Goal: Task Accomplishment & Management: Use online tool/utility

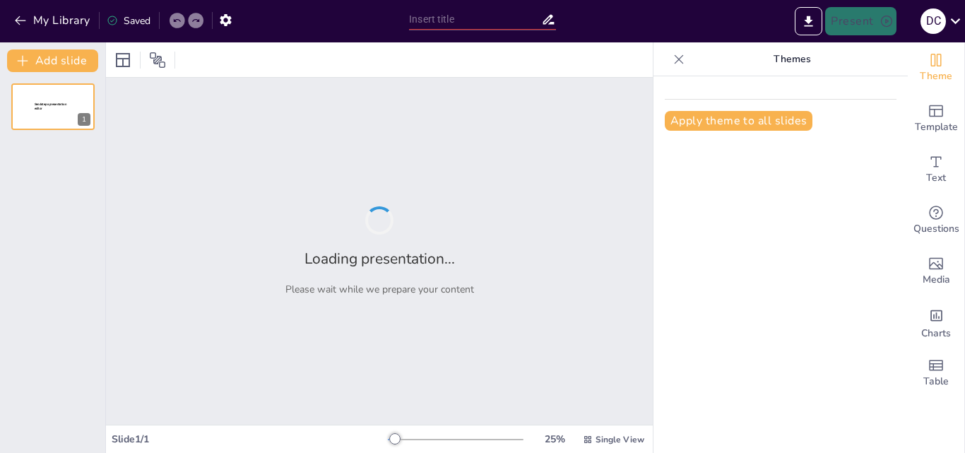
type input "Aspectos Fundamentales del Atletismo: Historia, Pruebas y Reglamentación"
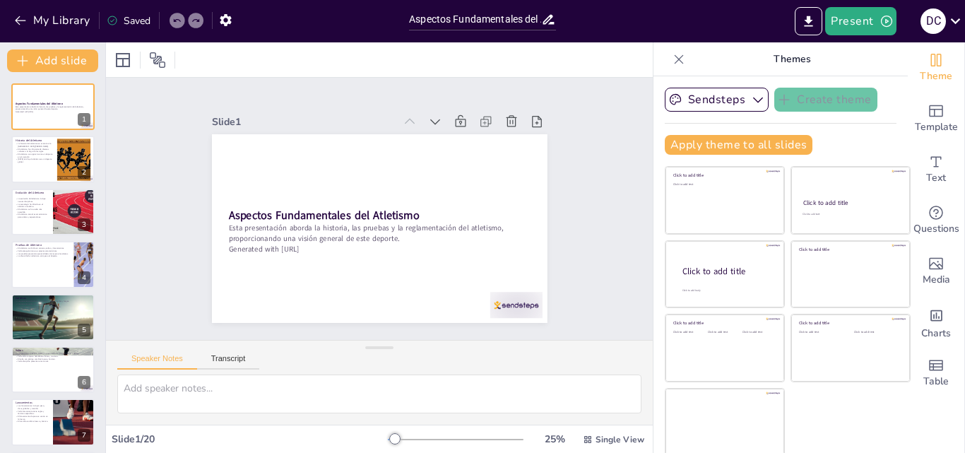
checkbox input "true"
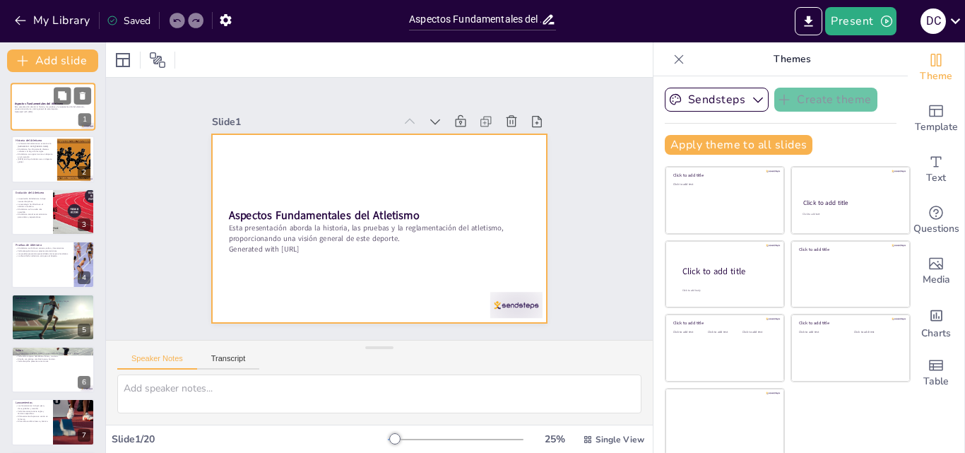
checkbox input "true"
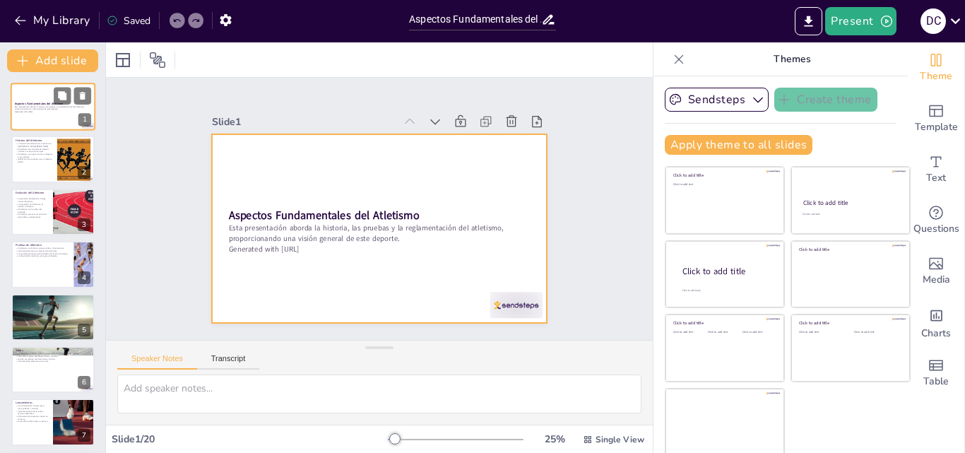
checkbox input "true"
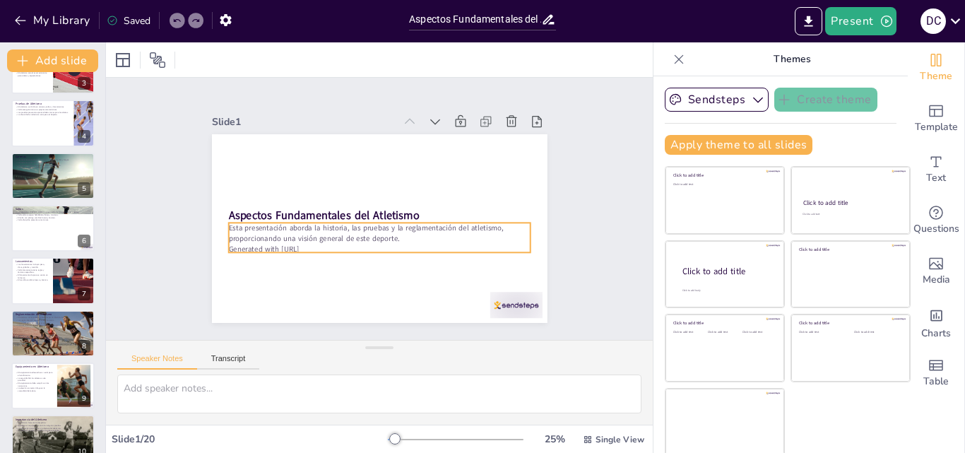
checkbox input "true"
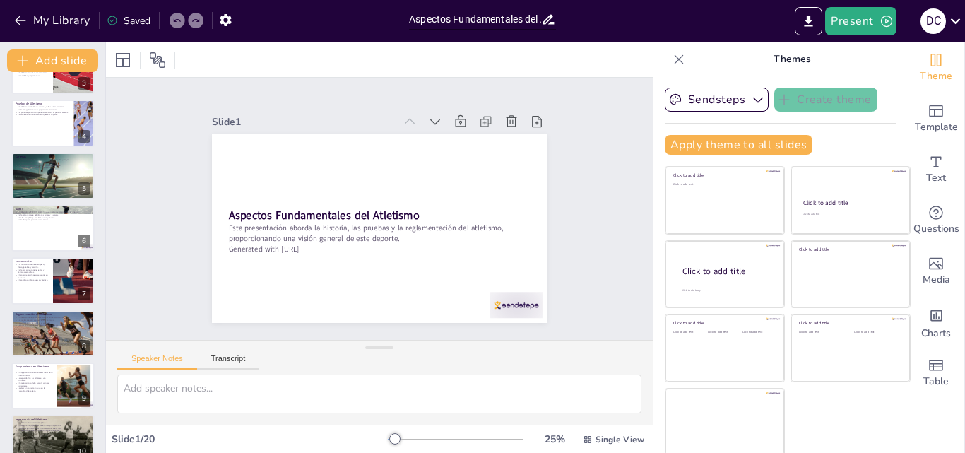
scroll to position [283, 0]
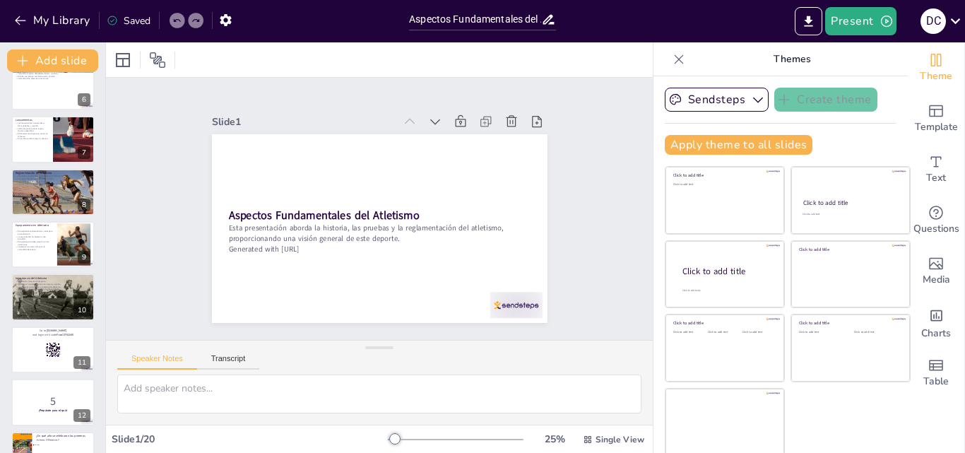
checkbox input "true"
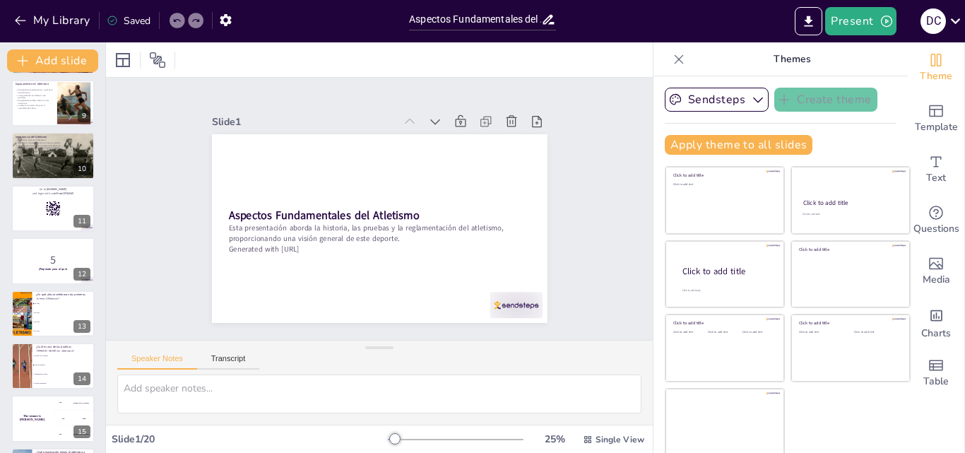
checkbox input "true"
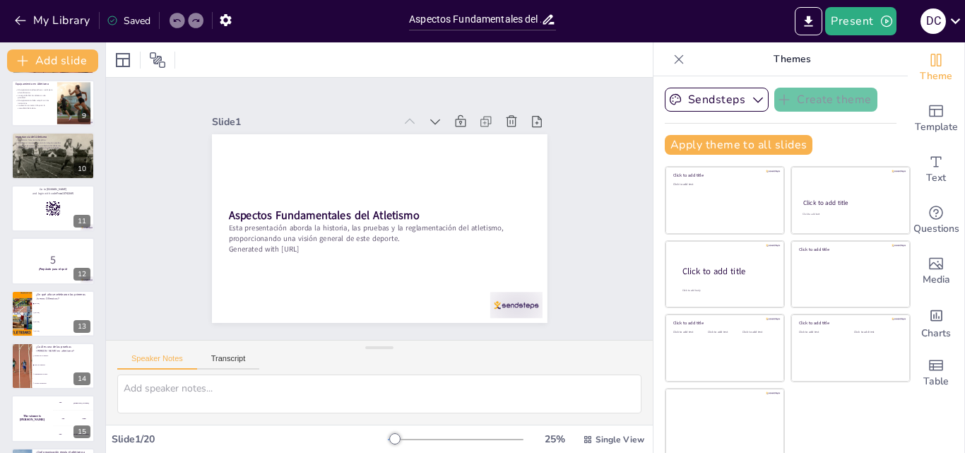
scroll to position [565, 0]
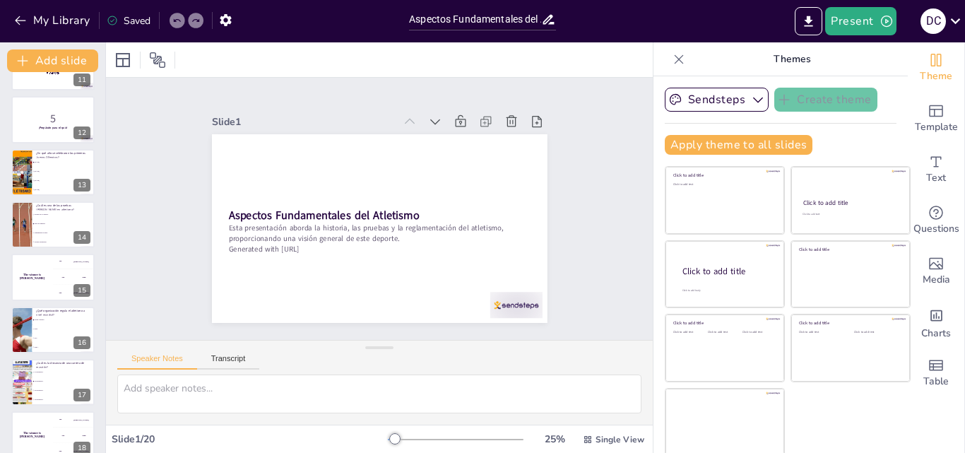
checkbox input "true"
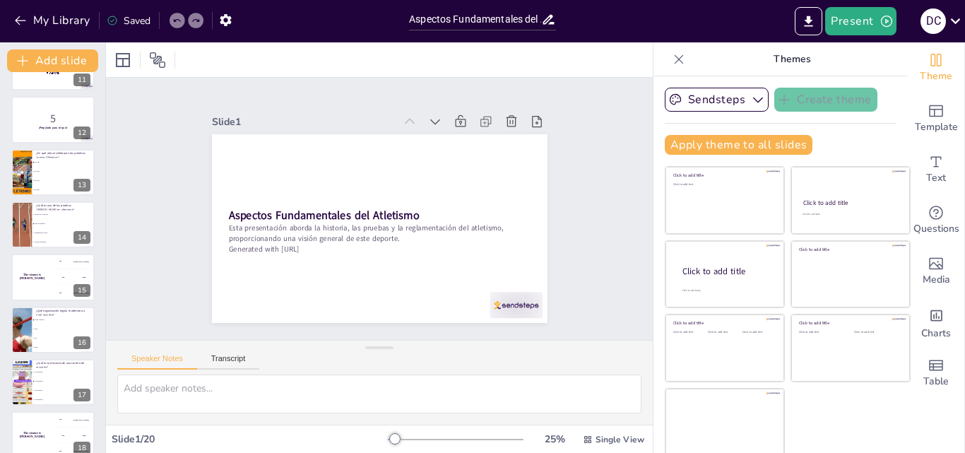
checkbox input "true"
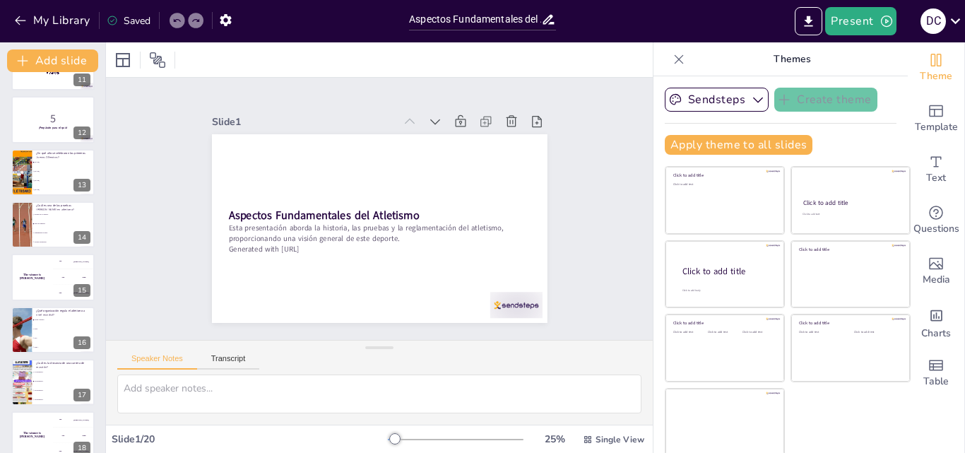
checkbox input "true"
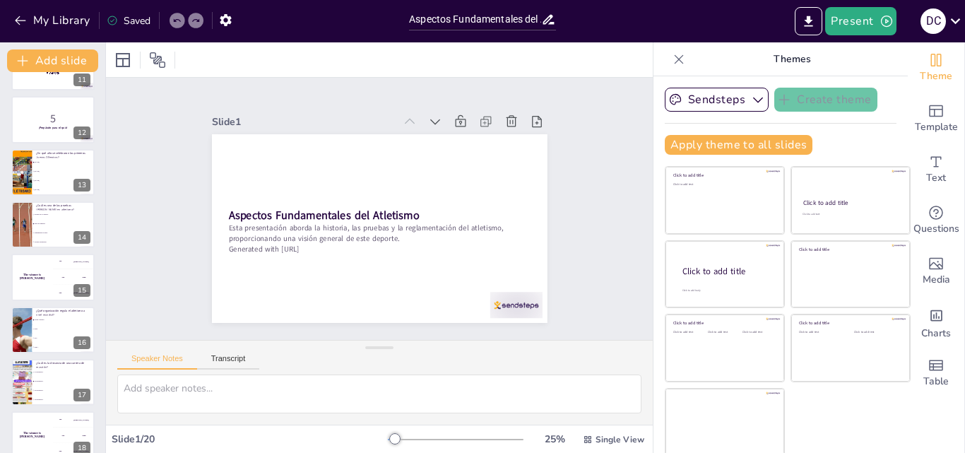
scroll to position [688, 0]
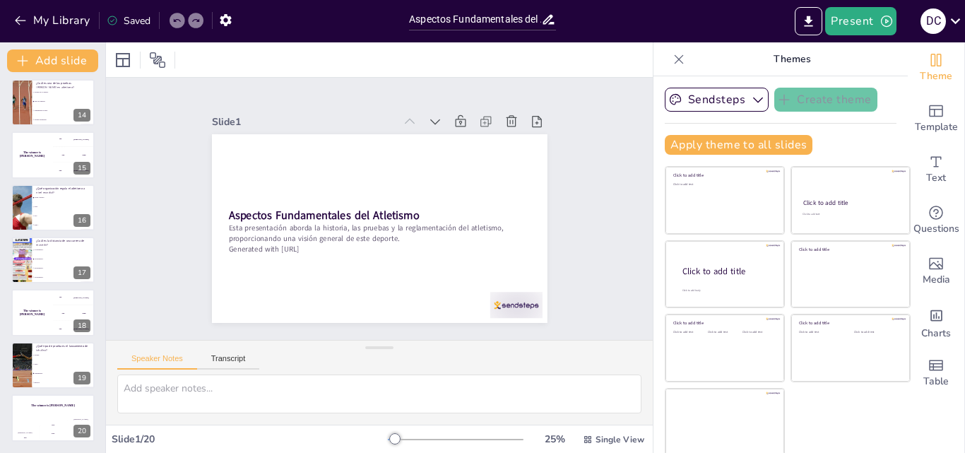
checkbox input "true"
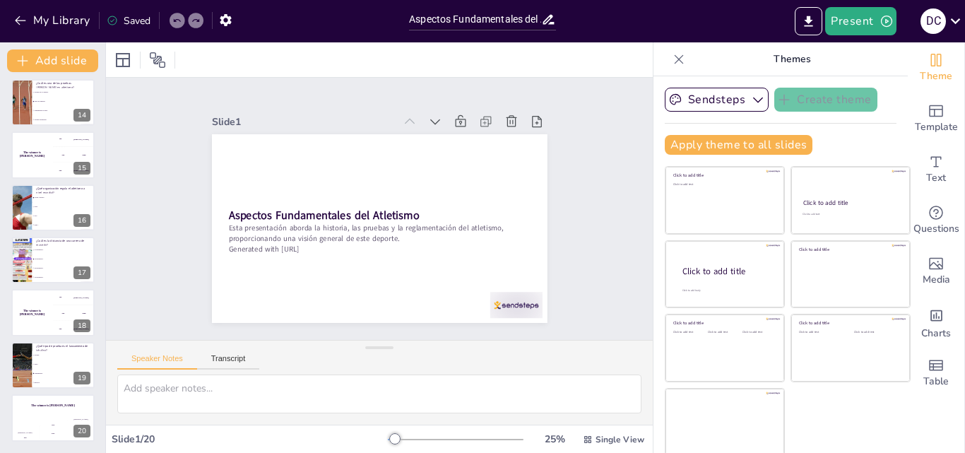
checkbox input "true"
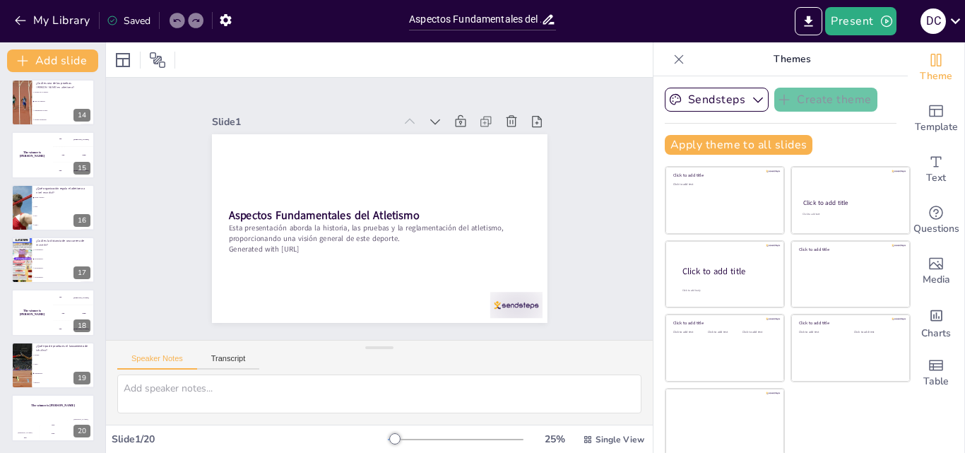
checkbox input "true"
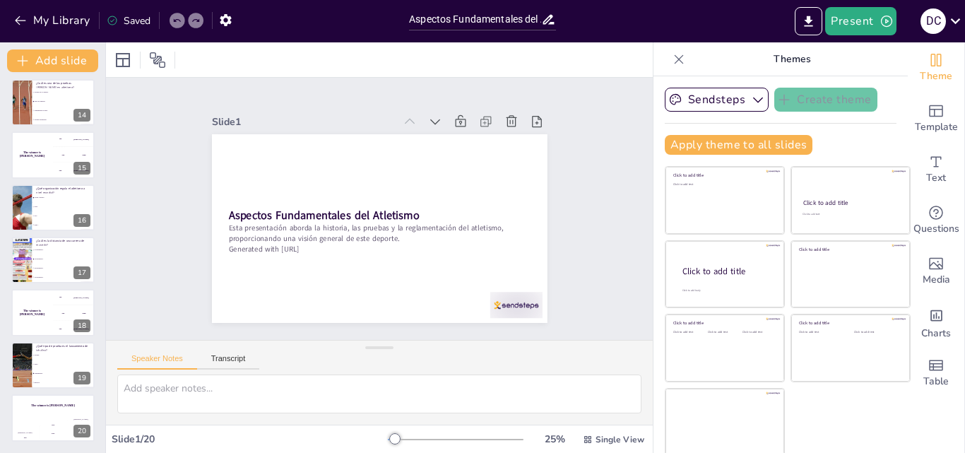
checkbox input "true"
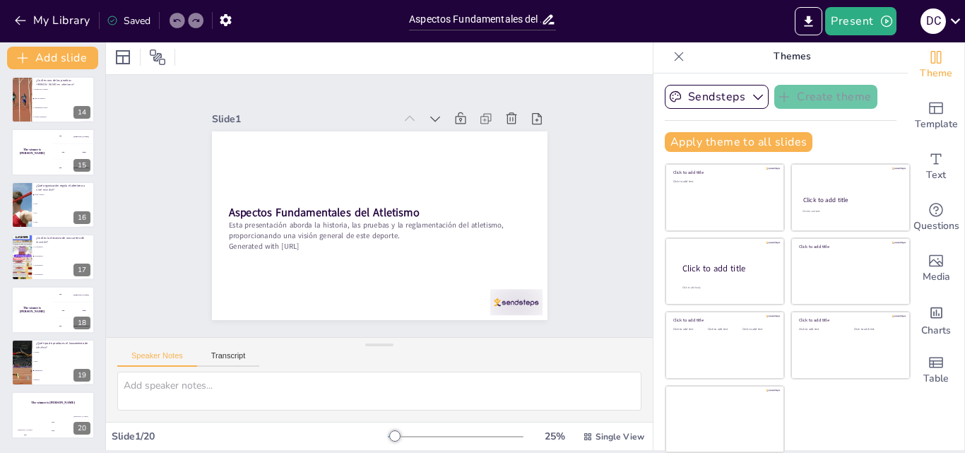
scroll to position [0, 0]
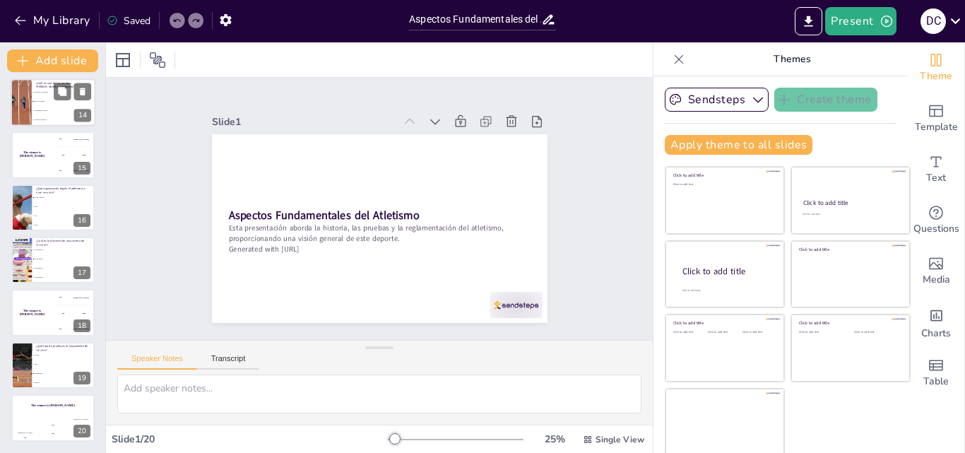
checkbox input "true"
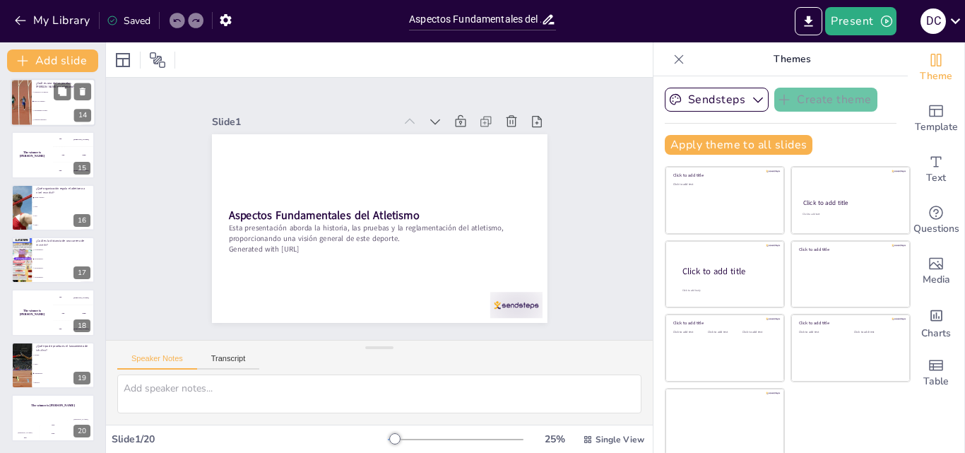
checkbox input "true"
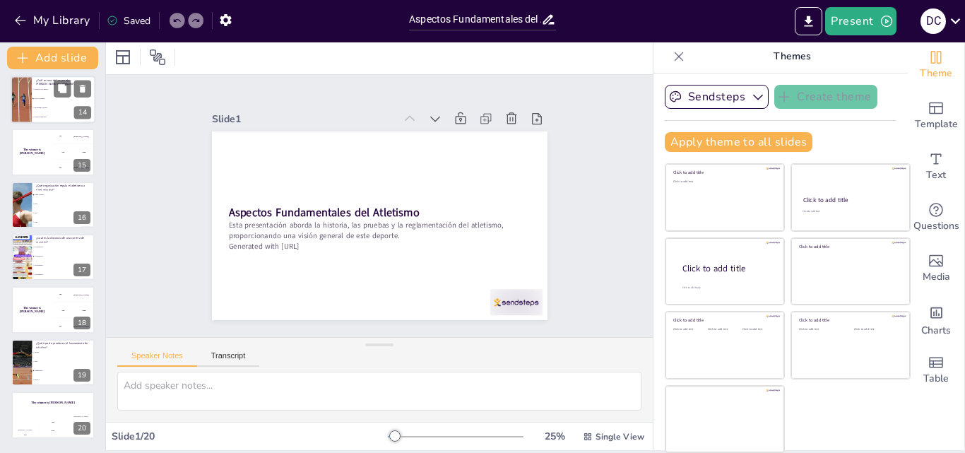
checkbox input "true"
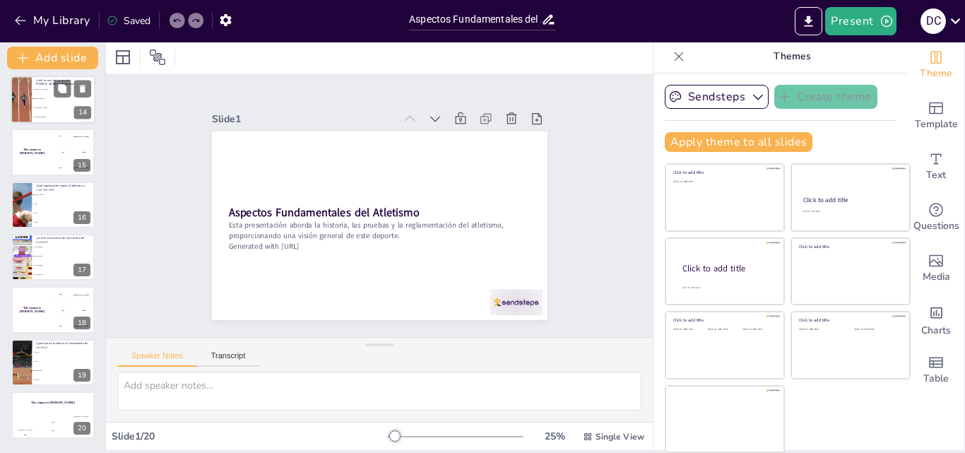
checkbox input "true"
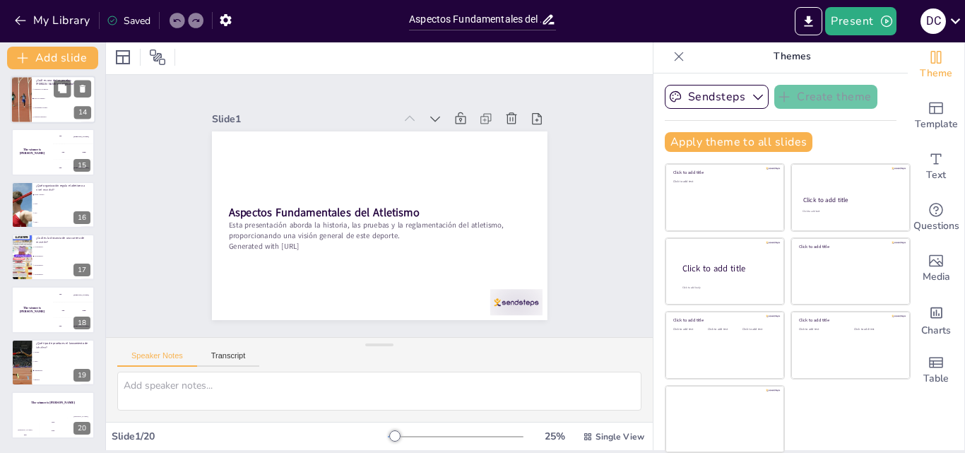
checkbox input "true"
click at [47, 102] on li "Salto de longitud." at bounding box center [64, 98] width 64 height 9
type textarea "La respuesta correcta es salto de longitud, que se menciona en la diapositiva s…"
checkbox input "true"
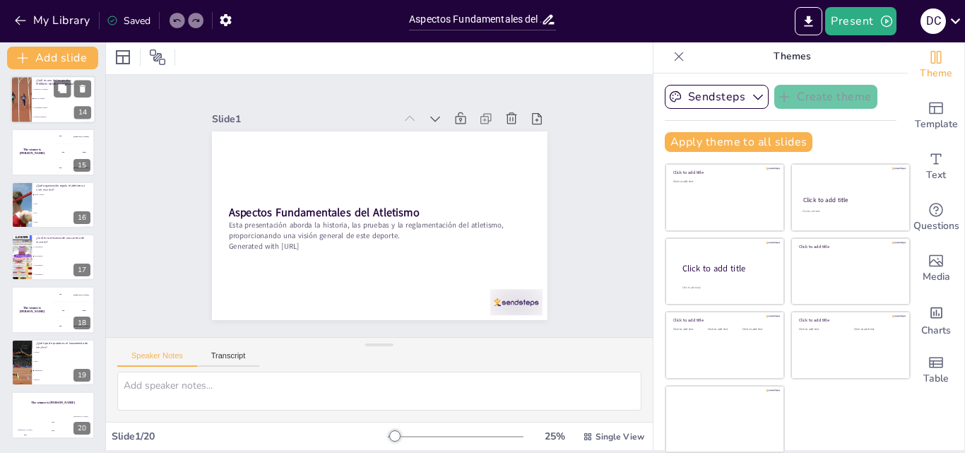
checkbox input "true"
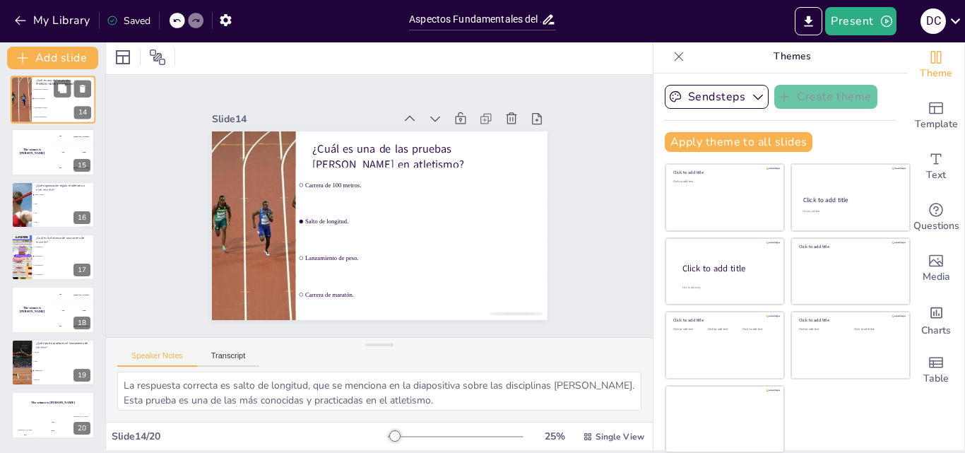
scroll to position [528, 0]
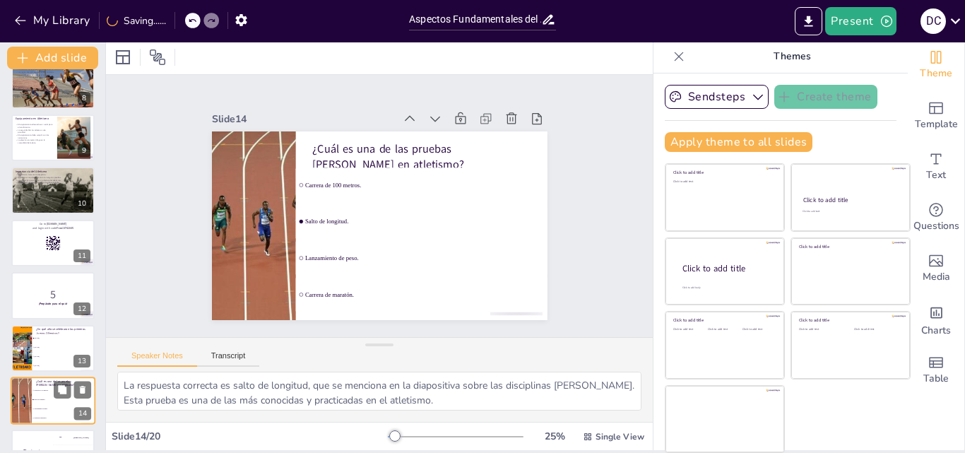
checkbox input "true"
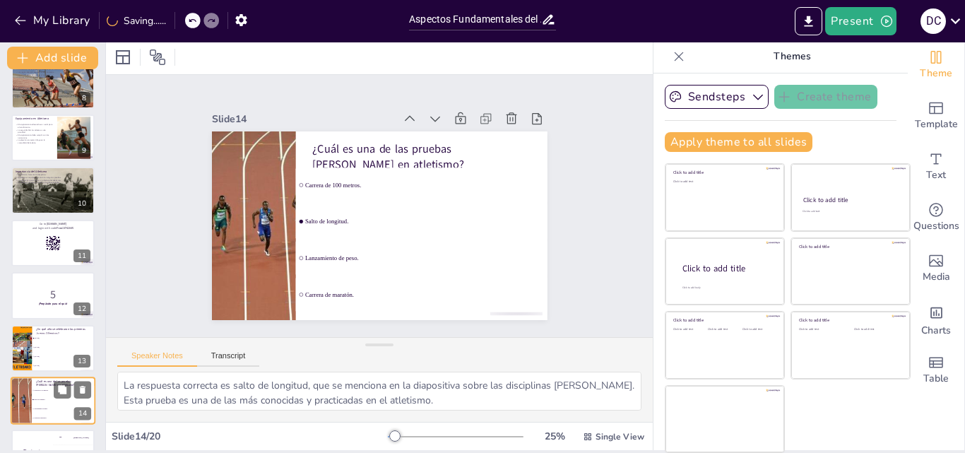
checkbox input "true"
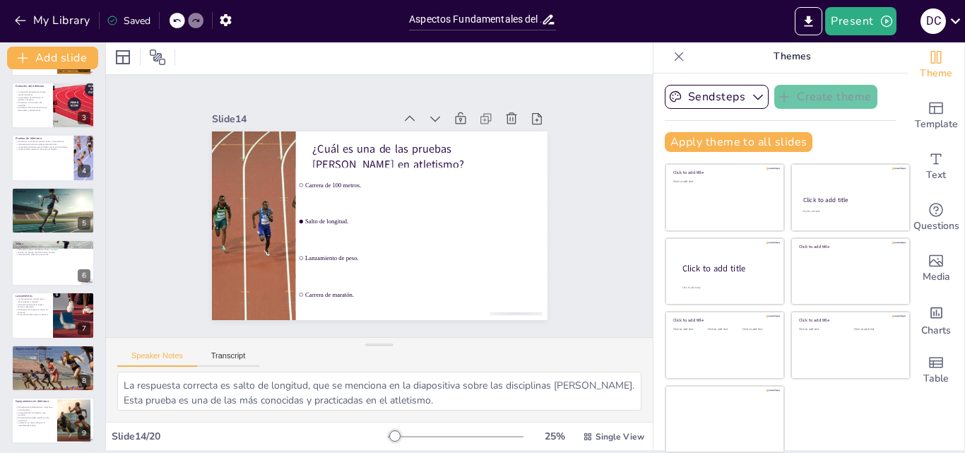
scroll to position [0, 0]
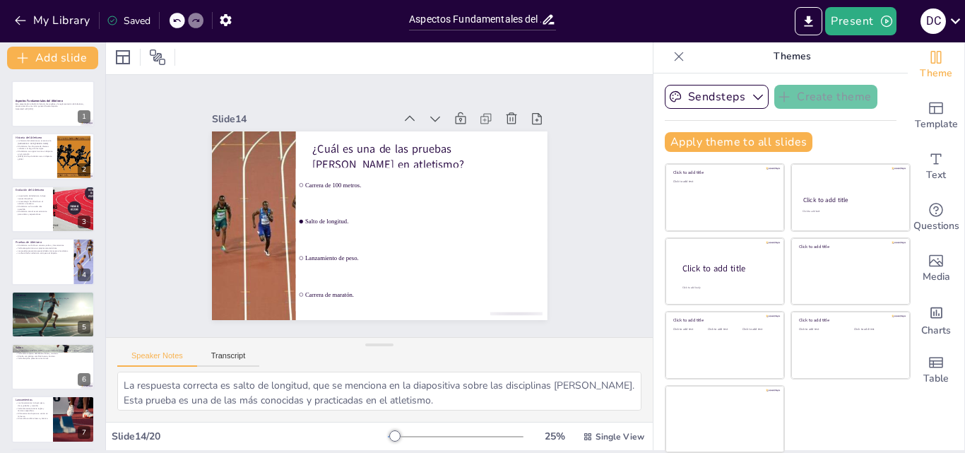
checkbox input "true"
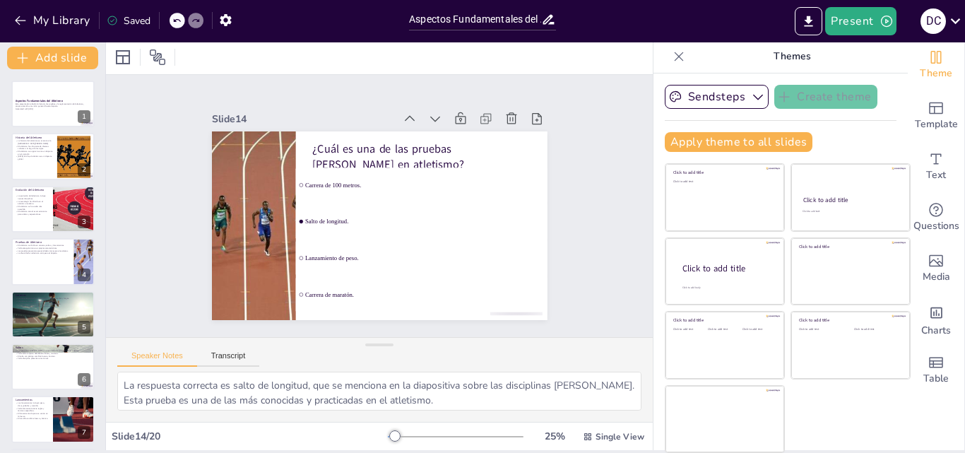
checkbox input "true"
click at [47, 102] on p "Esta presentación aborda la historia, las pruebas y la reglamentación del atlet…" at bounding box center [53, 104] width 75 height 5
checkbox input "true"
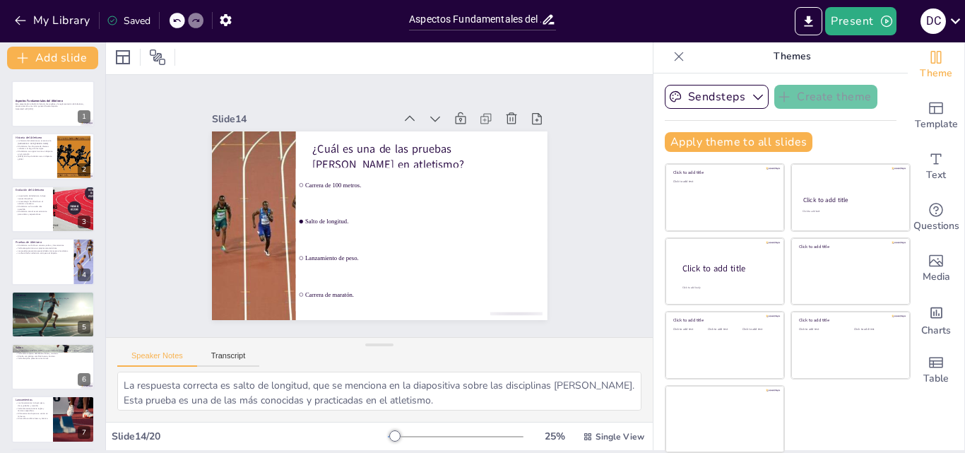
checkbox input "true"
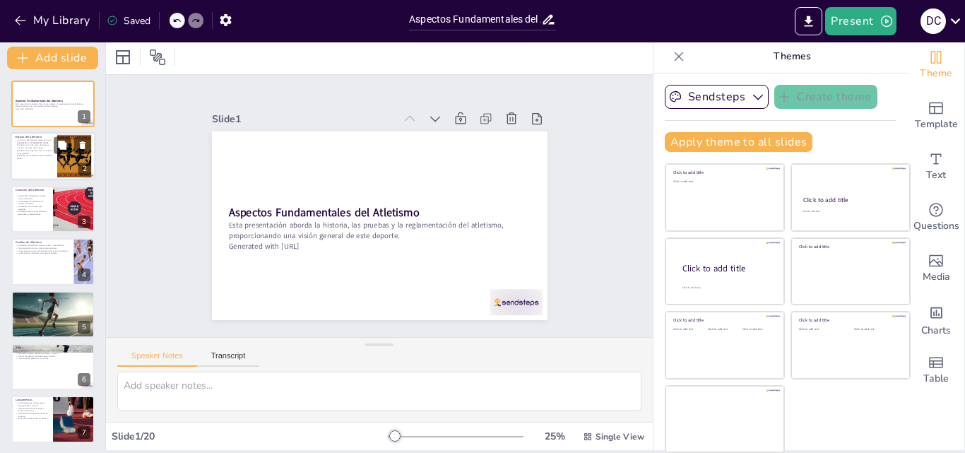
checkbox input "true"
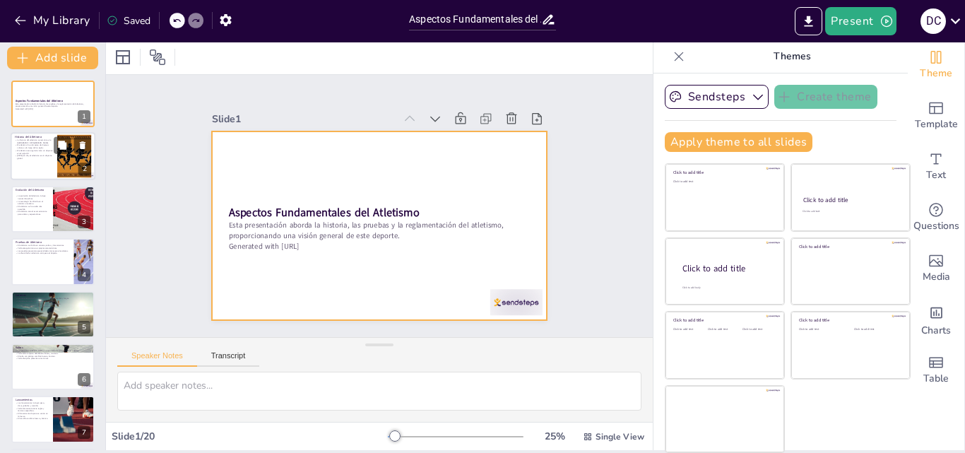
checkbox input "true"
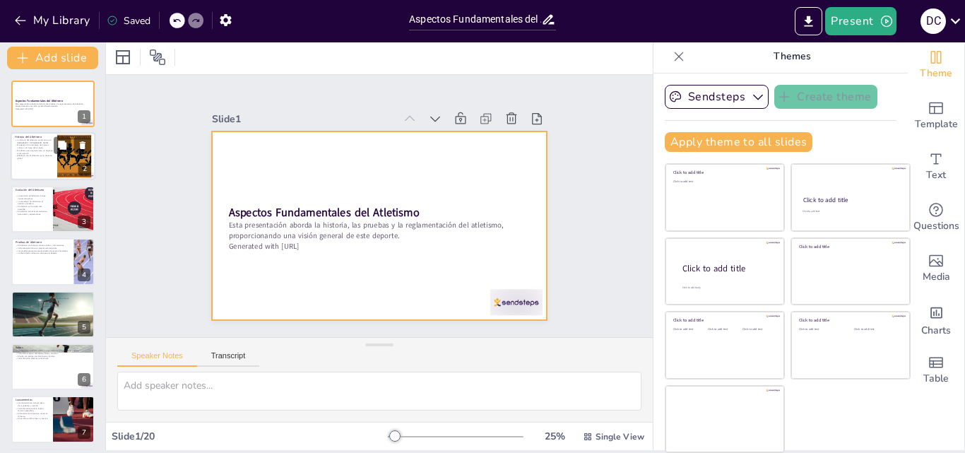
checkbox input "true"
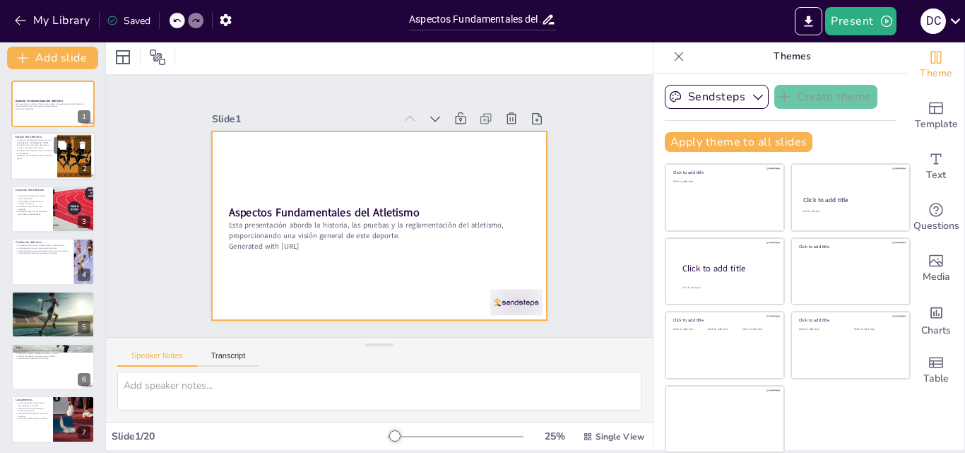
click at [35, 143] on p "La historia del atletismo se remonta a la [GEOGRAPHIC_DATA][PERSON_NAME]." at bounding box center [34, 141] width 38 height 5
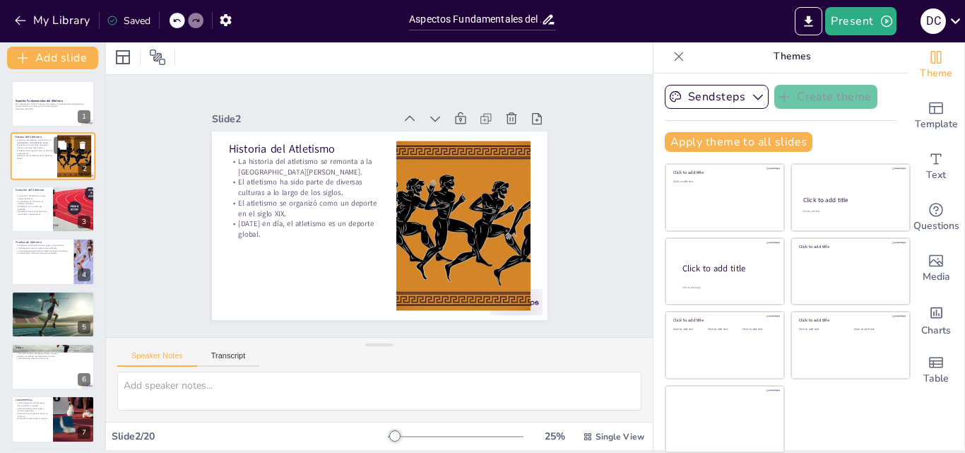
type textarea "Lo ipsumdol sit ametconse ad elitseddoe t inci utlab et doloremagna. Ali Enimad…"
checkbox input "true"
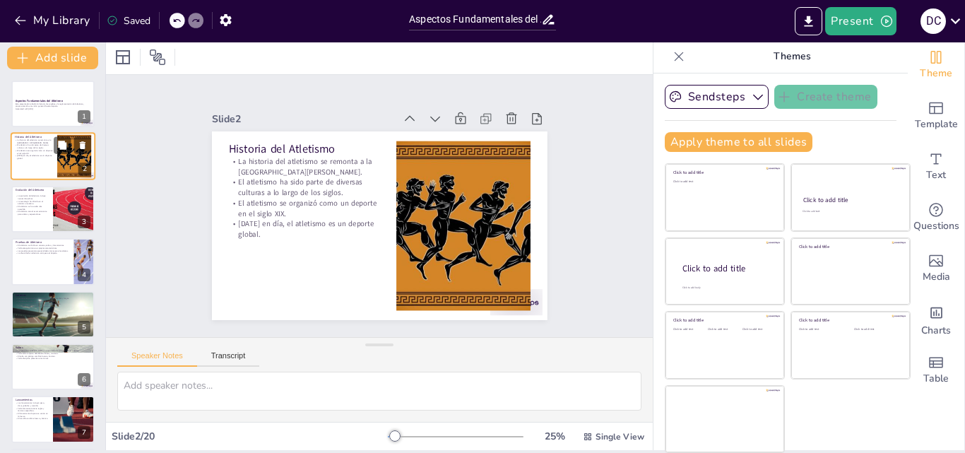
checkbox input "true"
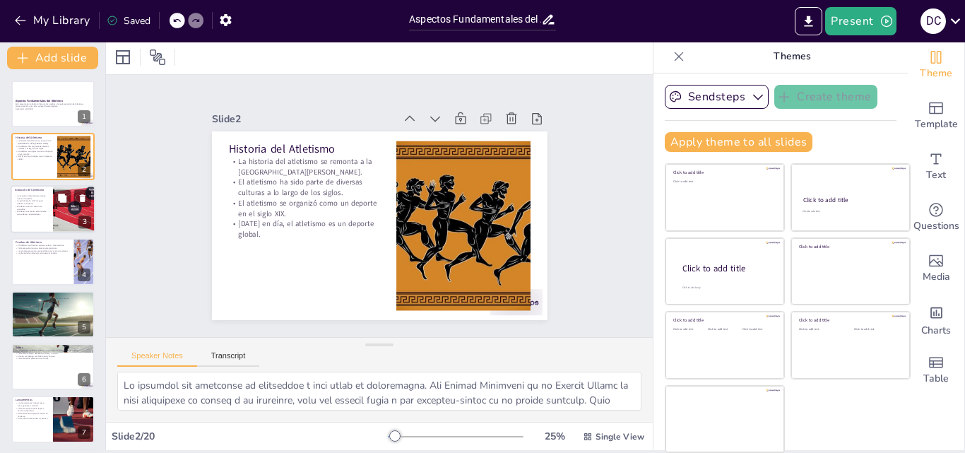
checkbox input "true"
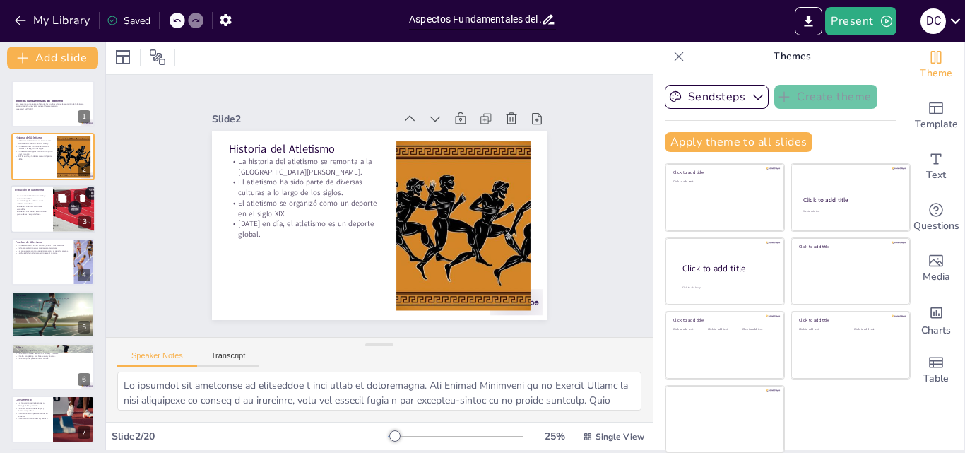
checkbox input "true"
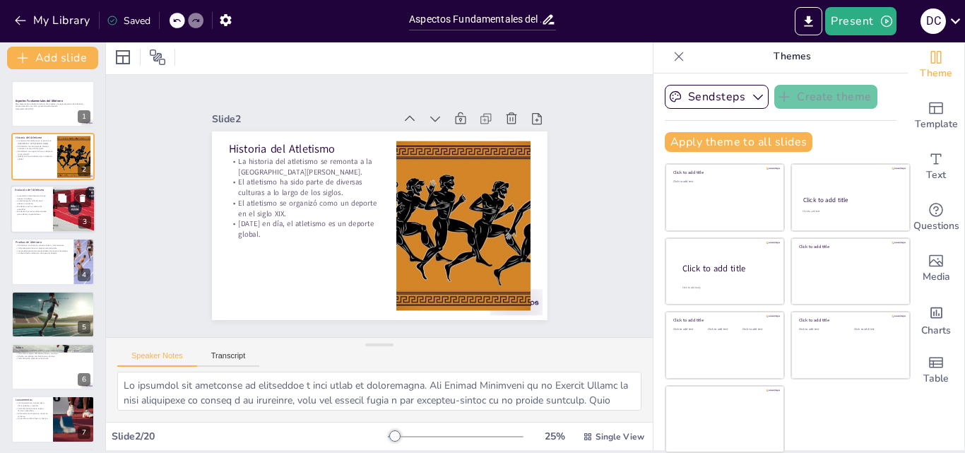
checkbox input "true"
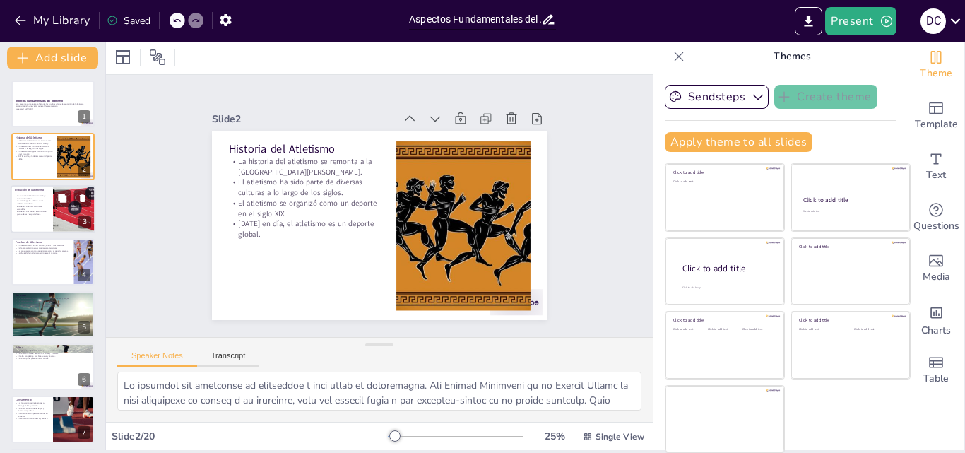
click at [25, 211] on p "El atletismo actual es emocionante para atletas y espectadores." at bounding box center [32, 213] width 34 height 5
type textarea "Lor ip dolo sit ametco, ad elitseddo ei temporincid utl etdolore ma aliquaenima…"
checkbox input "true"
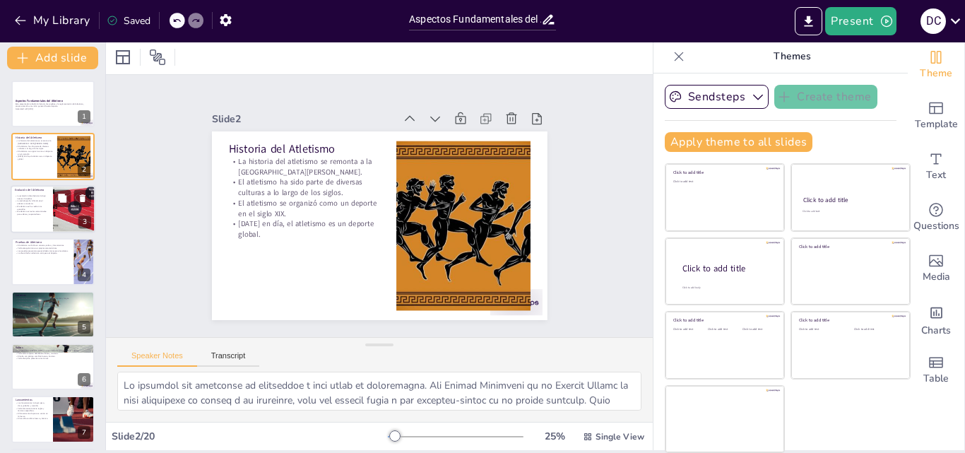
checkbox input "true"
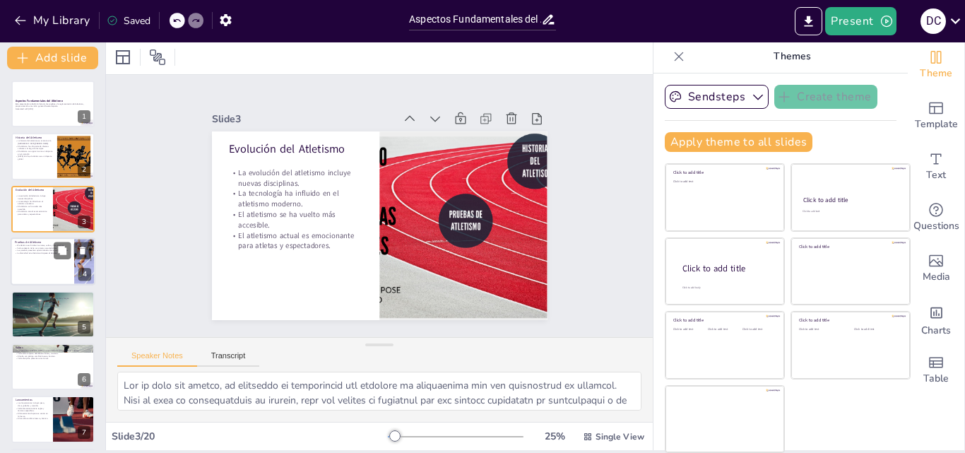
checkbox input "true"
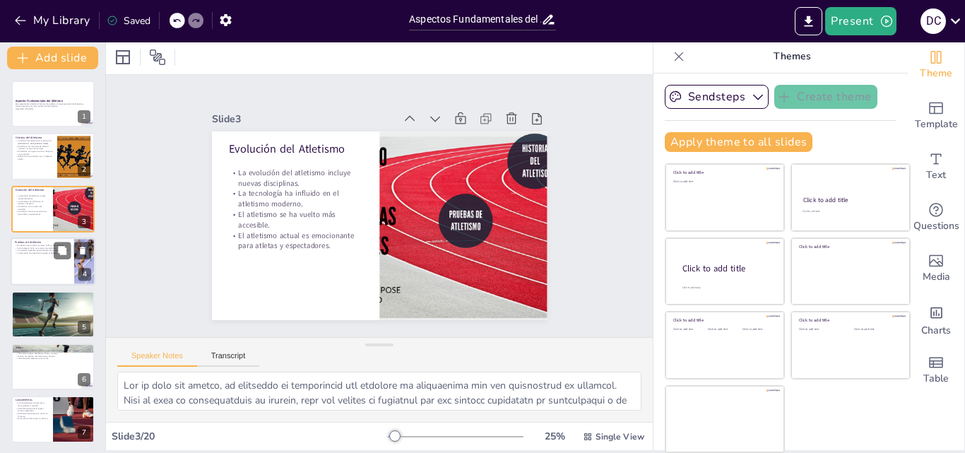
checkbox input "true"
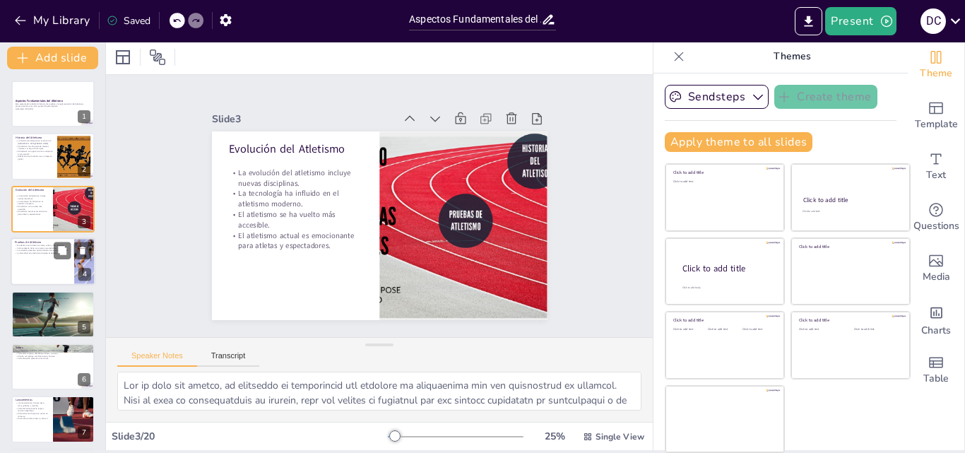
checkbox input "true"
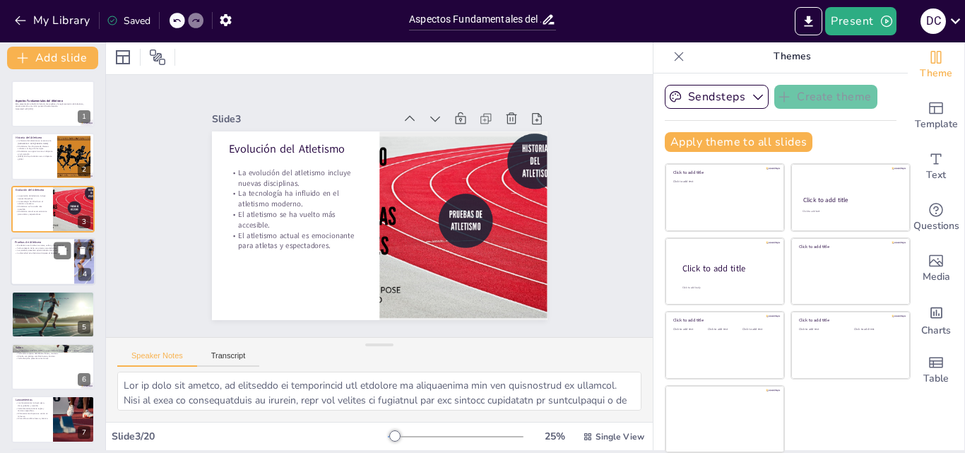
click at [24, 248] on p "Cada categoría tiene sus propias características." at bounding box center [42, 248] width 55 height 3
type textarea "Lo ipsumdol sit ametconse ad elits doei temporinci utlabor etd magnaaliquaenim …"
checkbox input "true"
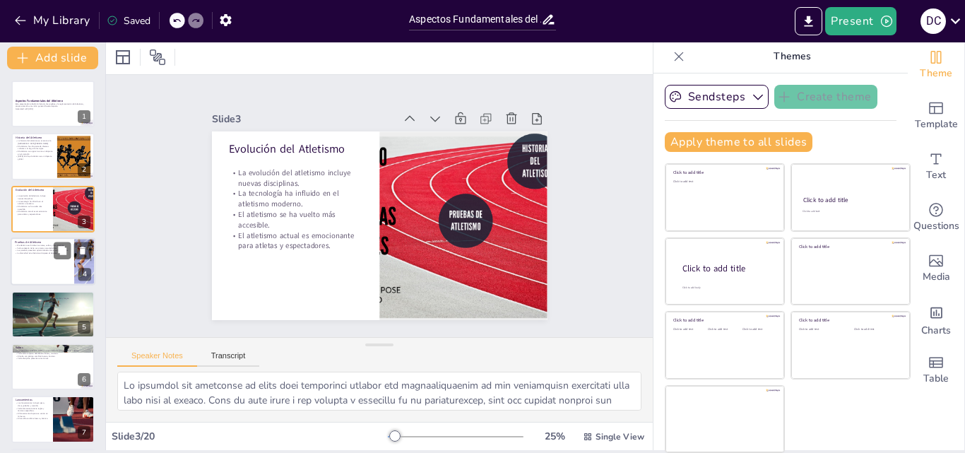
checkbox input "true"
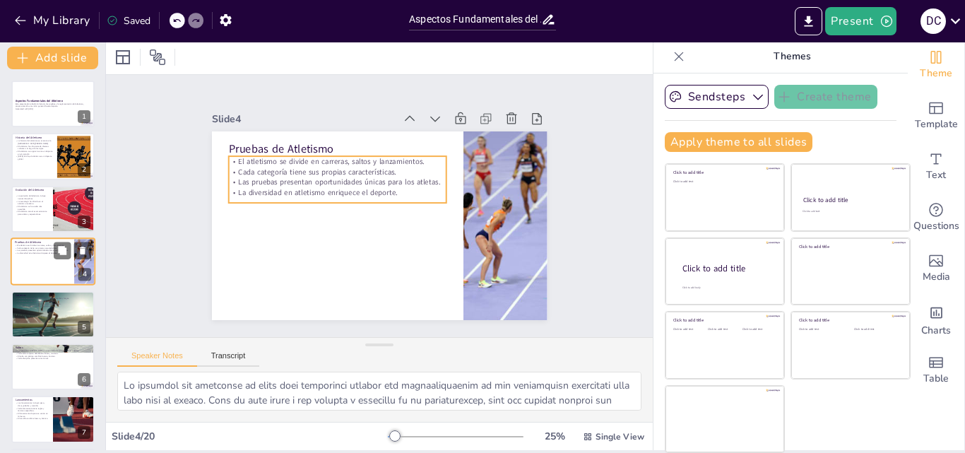
scroll to position [2, 0]
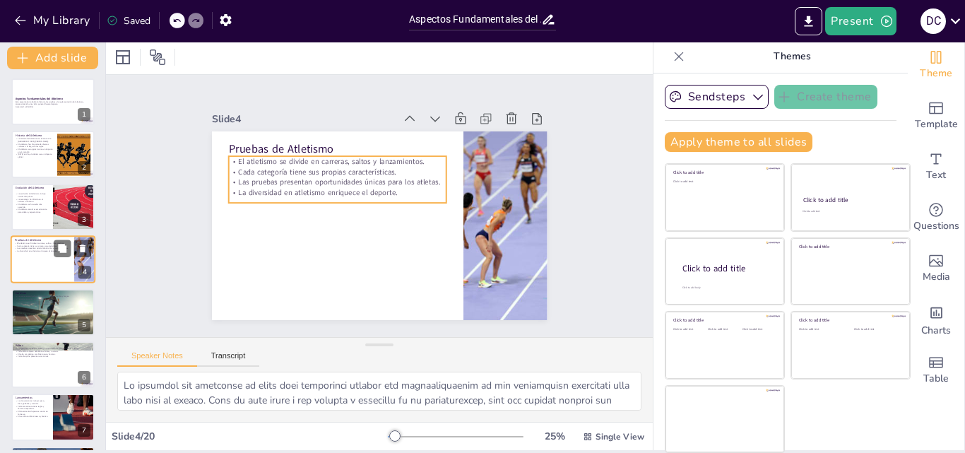
checkbox input "true"
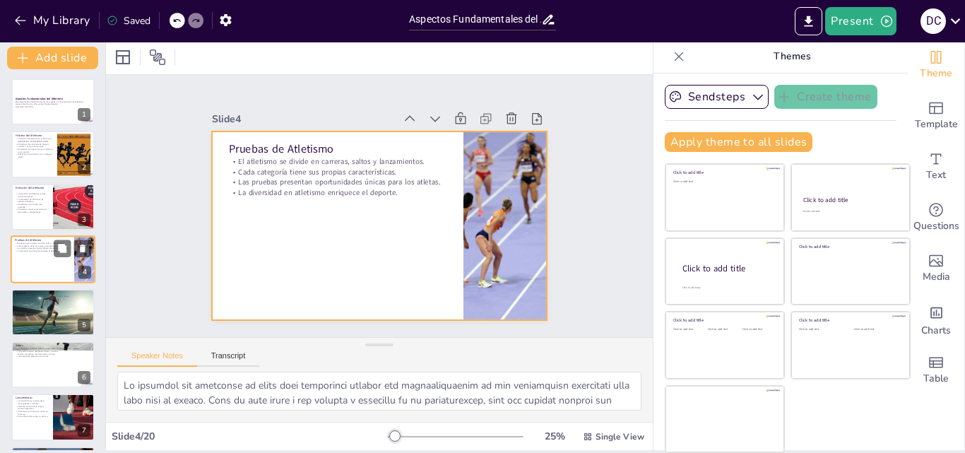
scroll to position [30, 0]
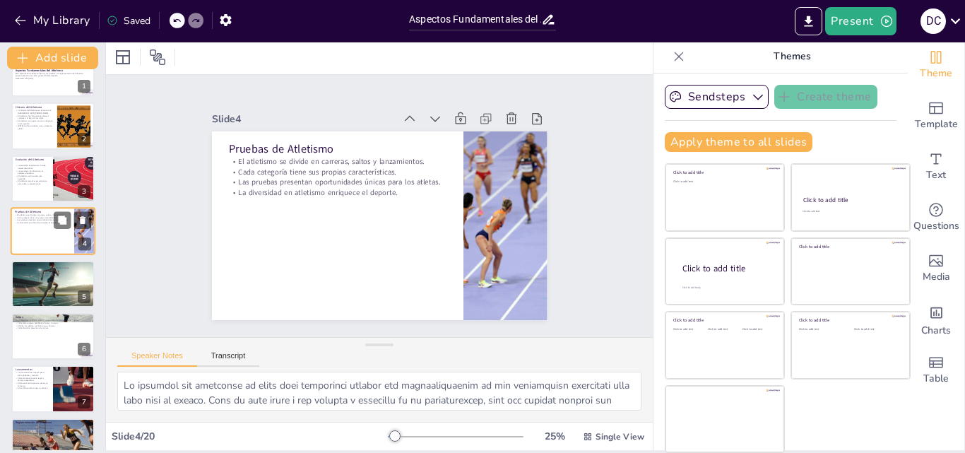
checkbox input "true"
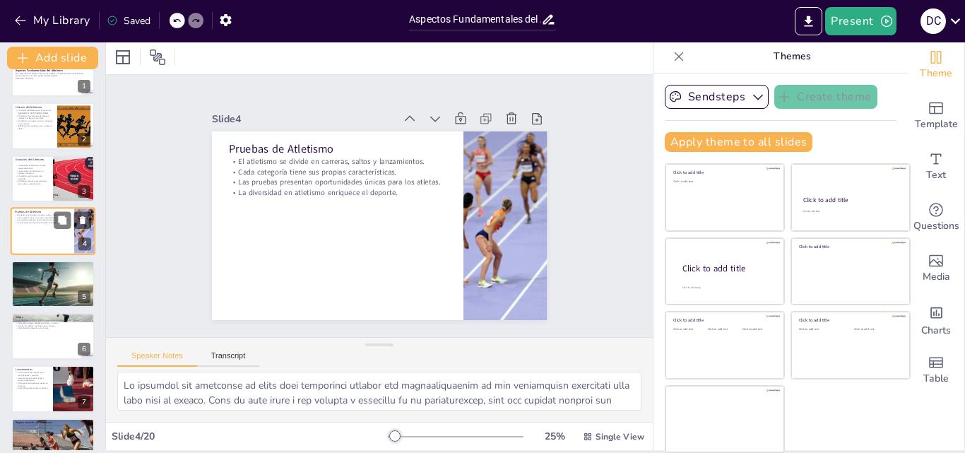
scroll to position [59, 0]
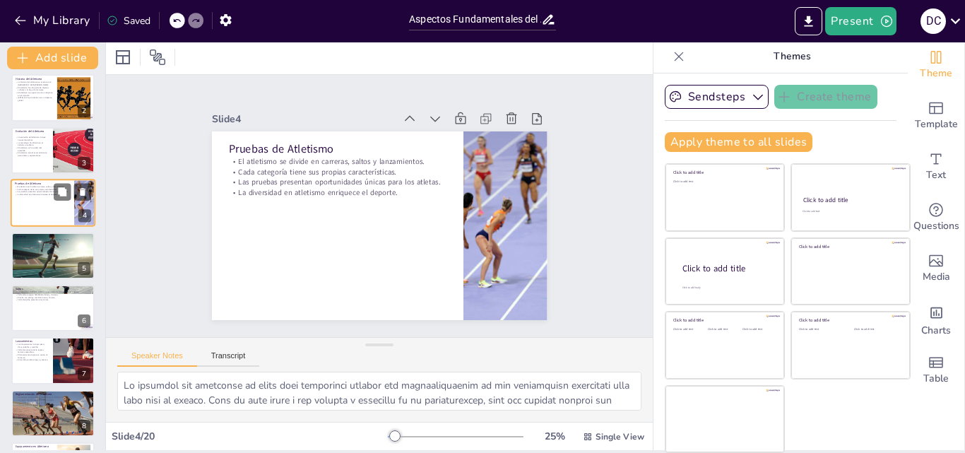
checkbox input "true"
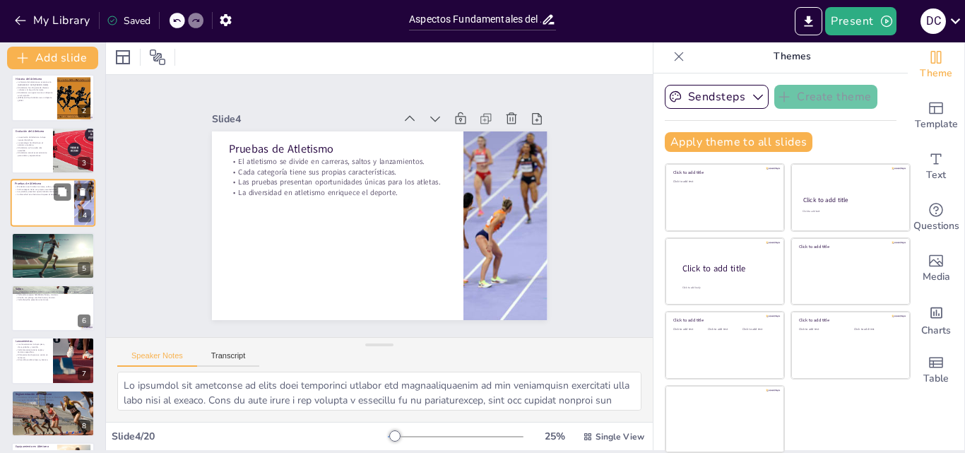
scroll to position [87, 0]
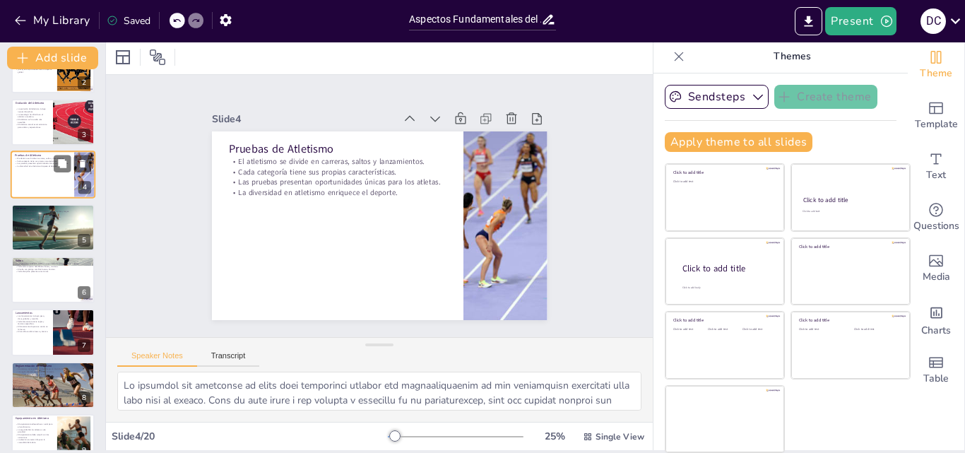
checkbox input "true"
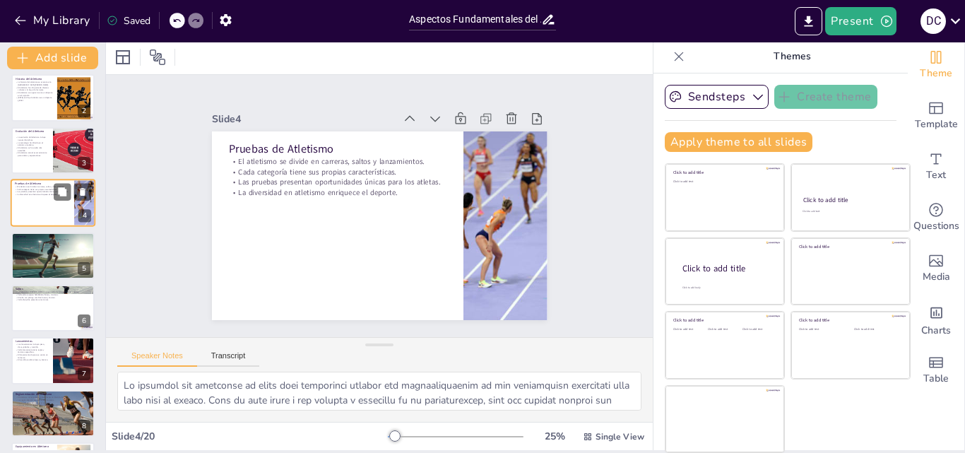
checkbox input "true"
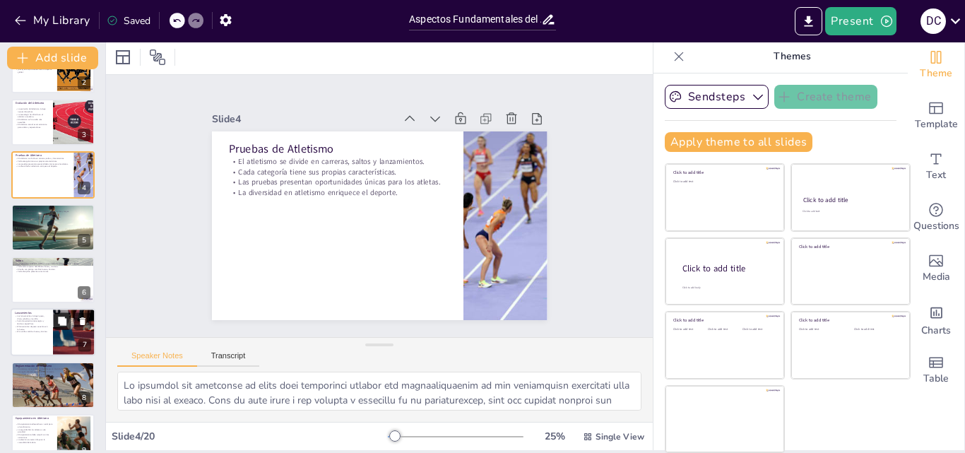
checkbox input "true"
click at [43, 209] on p "Carreras" at bounding box center [53, 208] width 76 height 4
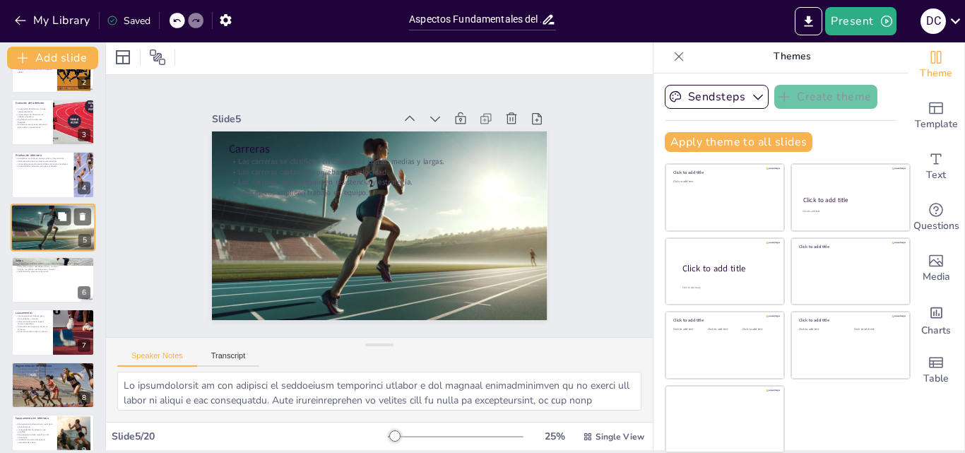
scroll to position [54, 0]
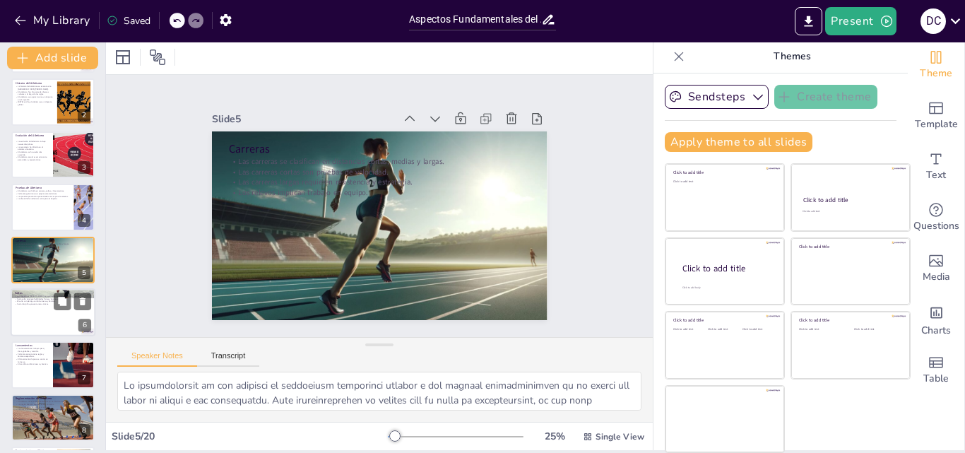
click at [42, 318] on div at bounding box center [53, 312] width 85 height 48
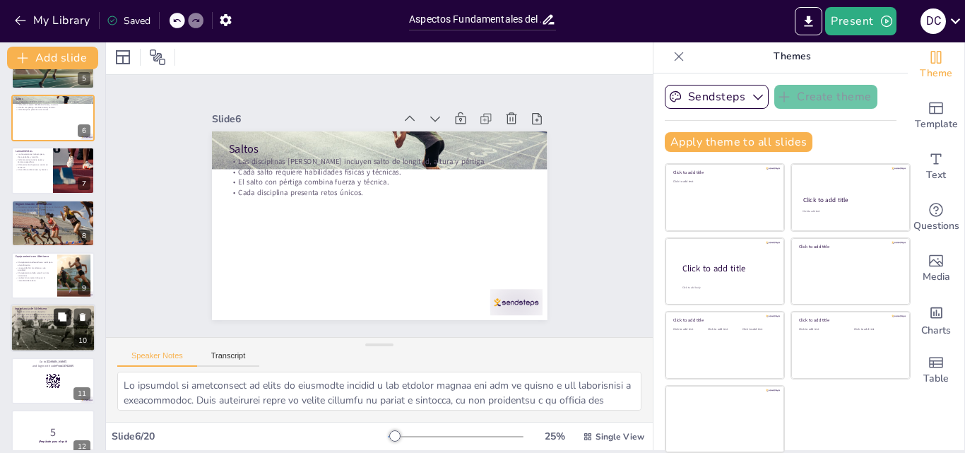
scroll to position [319, 0]
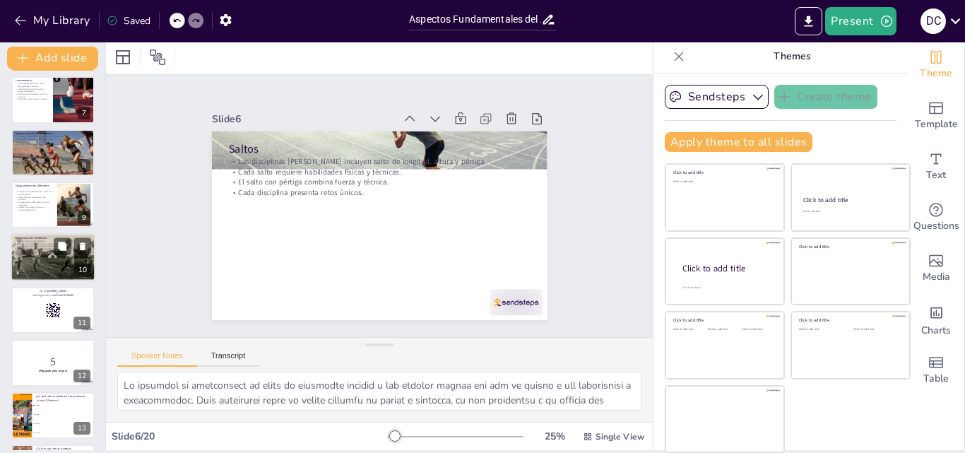
click at [43, 256] on div at bounding box center [52, 258] width 95 height 48
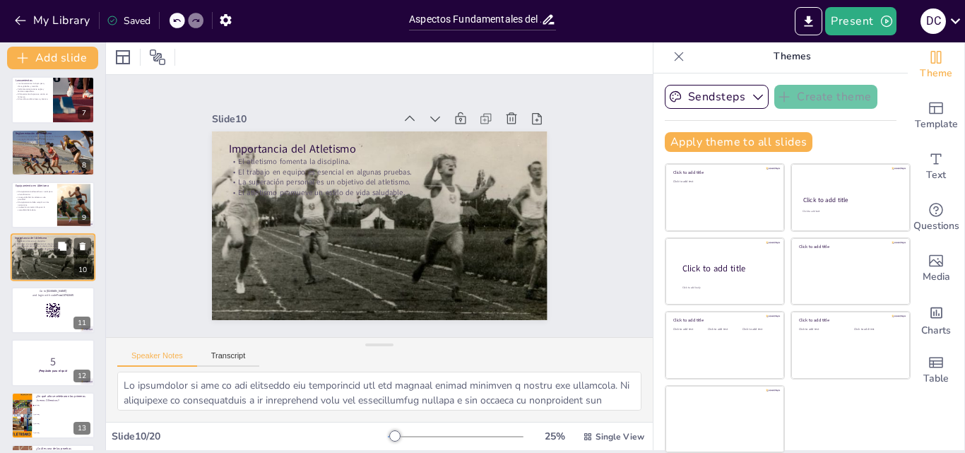
scroll to position [317, 0]
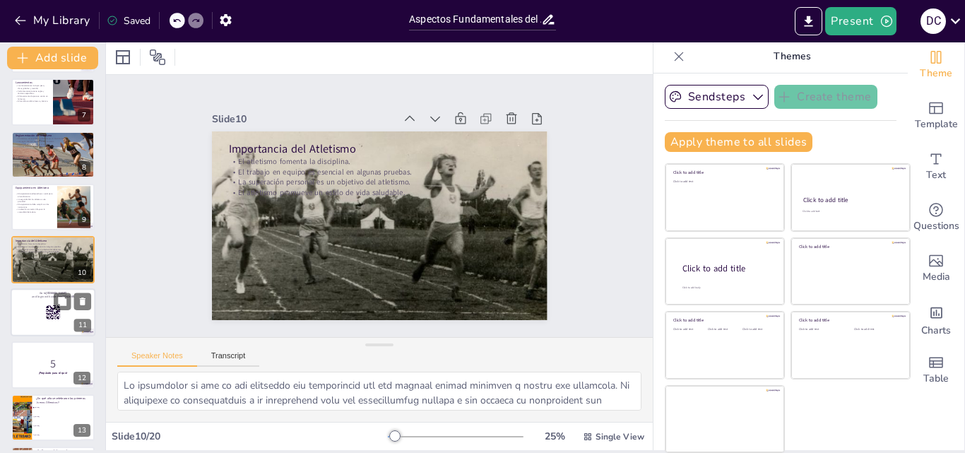
click at [42, 307] on div at bounding box center [53, 312] width 85 height 48
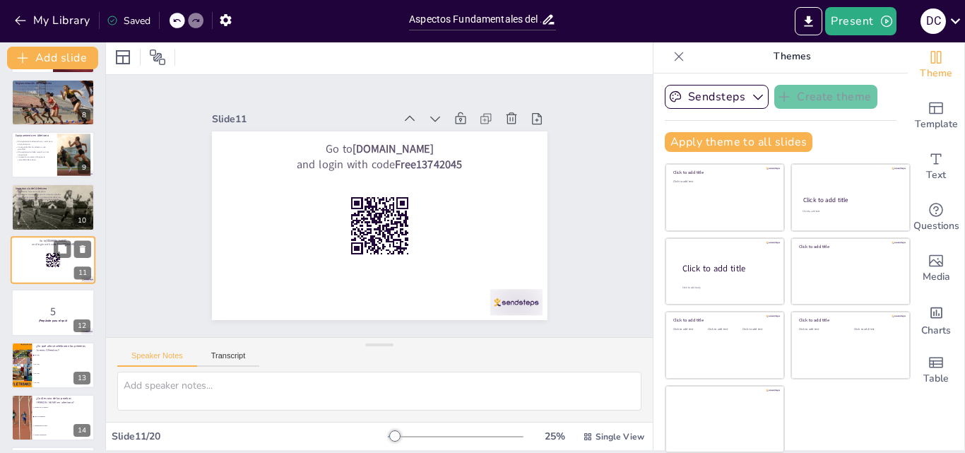
scroll to position [511, 0]
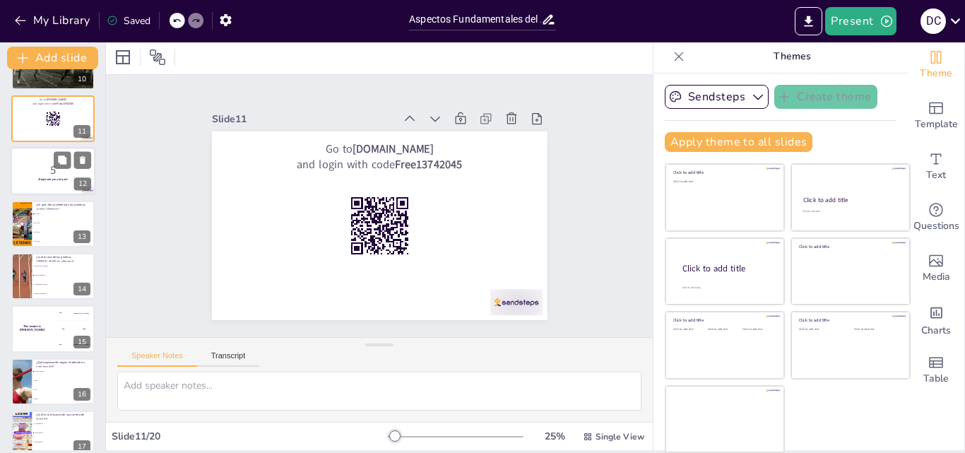
click at [38, 181] on strong "¡Prepárate para el quiz!" at bounding box center [53, 179] width 30 height 4
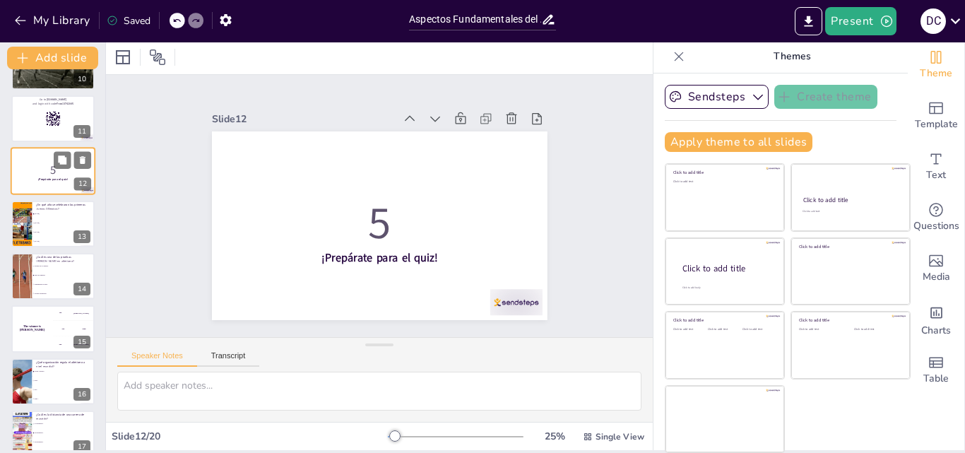
scroll to position [423, 0]
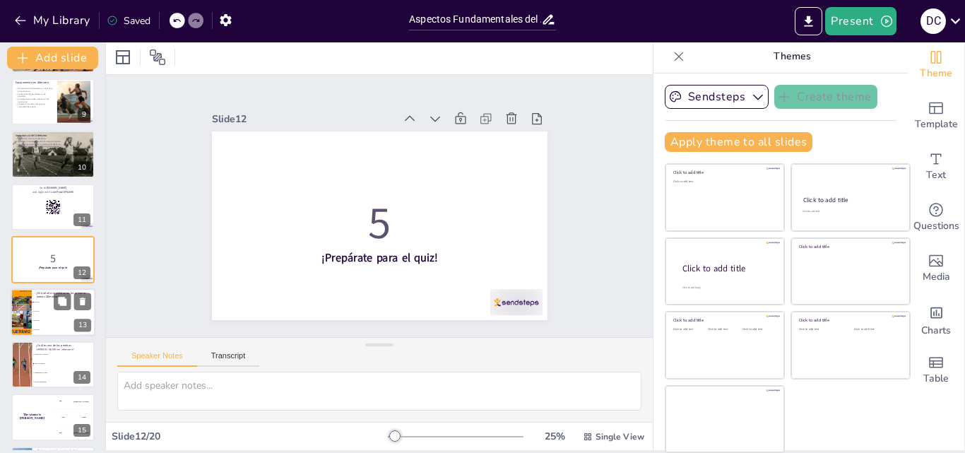
click at [37, 297] on li "[DATE]" at bounding box center [64, 301] width 64 height 9
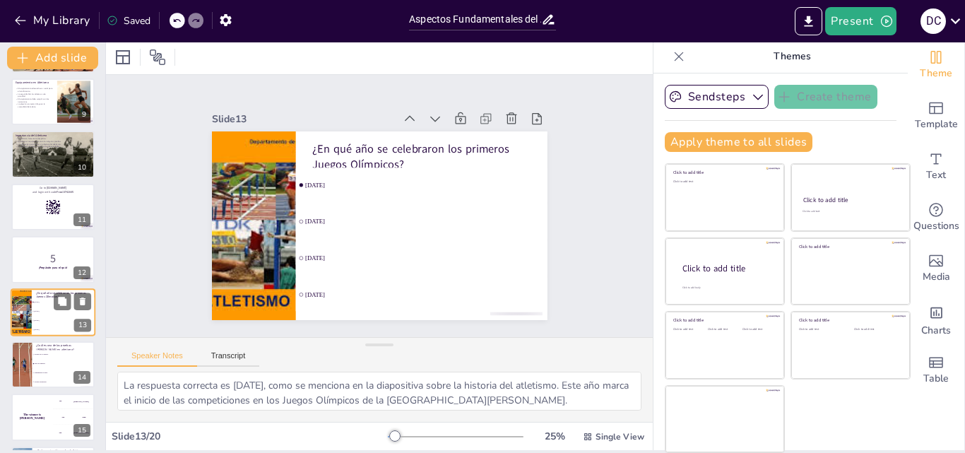
scroll to position [475, 0]
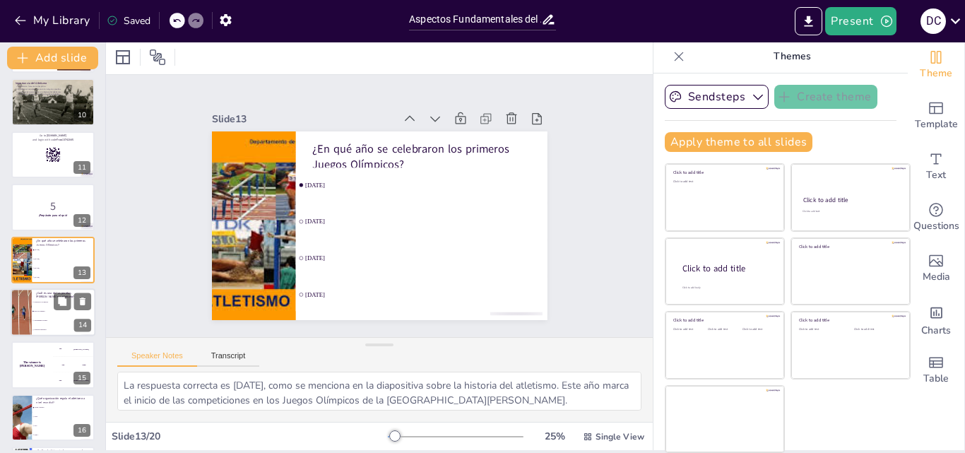
click at [34, 307] on li "Salto de longitud." at bounding box center [64, 311] width 64 height 9
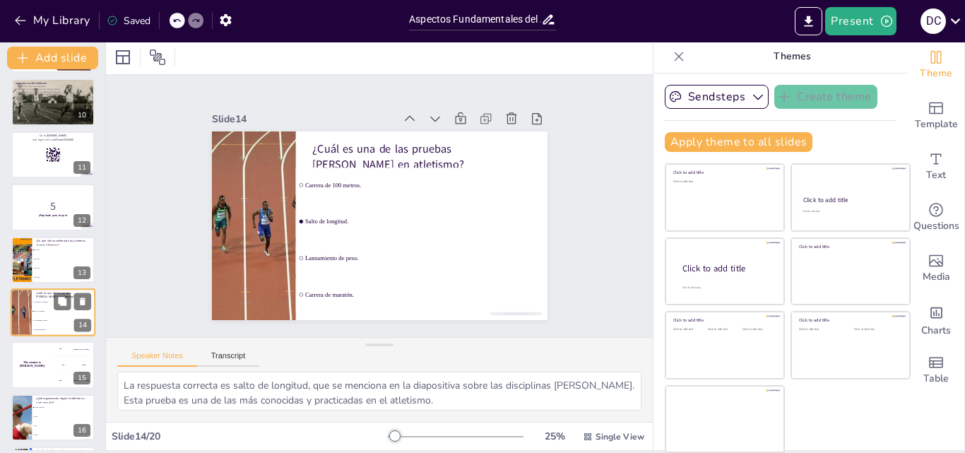
scroll to position [528, 0]
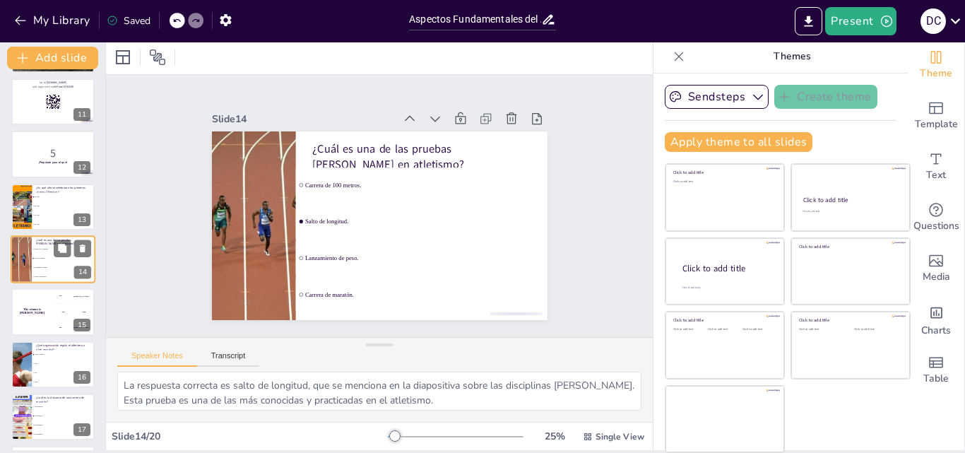
click at [34, 307] on div "The winner is [PERSON_NAME]" at bounding box center [32, 311] width 42 height 47
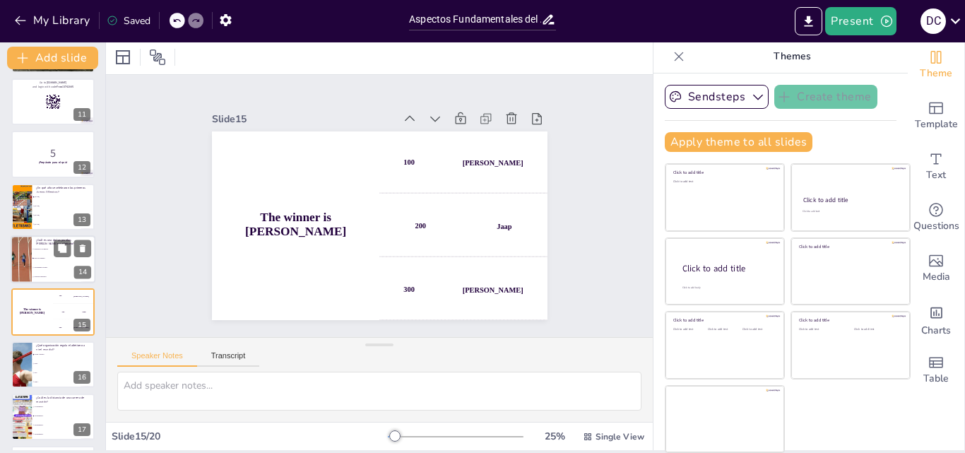
scroll to position [580, 0]
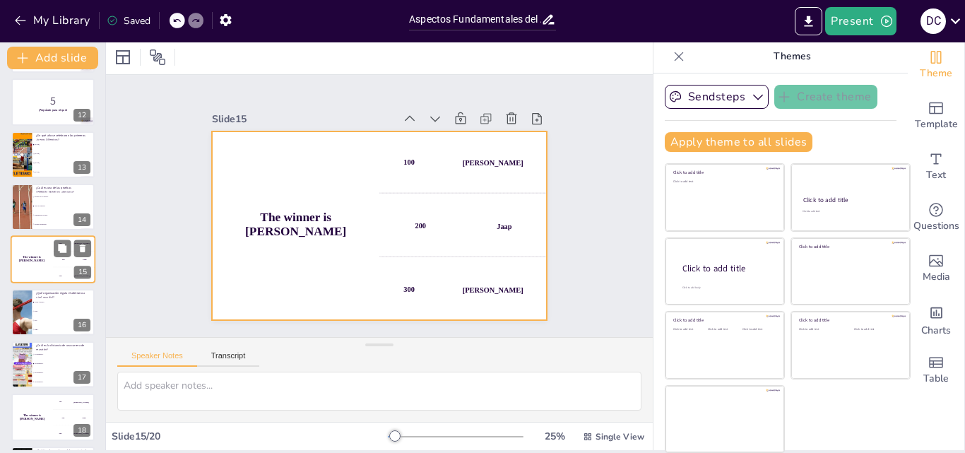
click at [35, 261] on h4 "The winner is [PERSON_NAME]" at bounding box center [32, 259] width 42 height 7
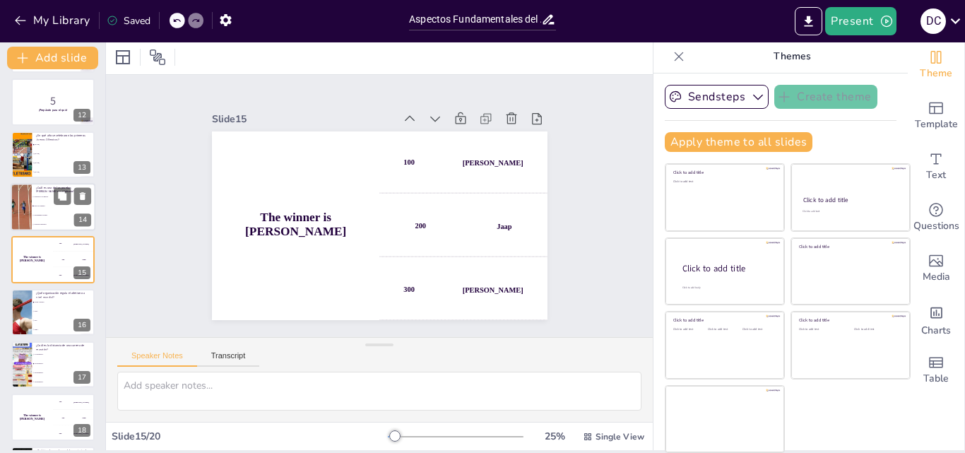
click at [33, 218] on li "Lanzamiento de peso." at bounding box center [64, 215] width 64 height 9
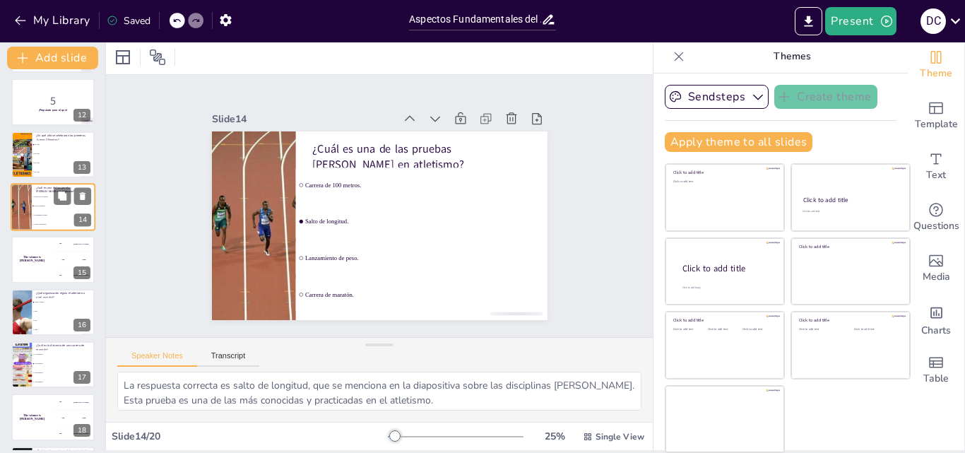
scroll to position [528, 0]
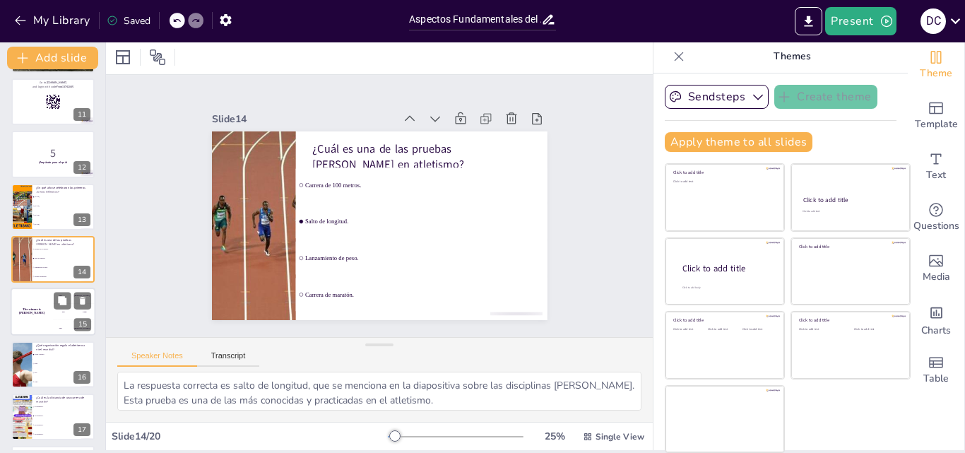
click at [39, 300] on div "The winner is [PERSON_NAME]" at bounding box center [32, 312] width 42 height 48
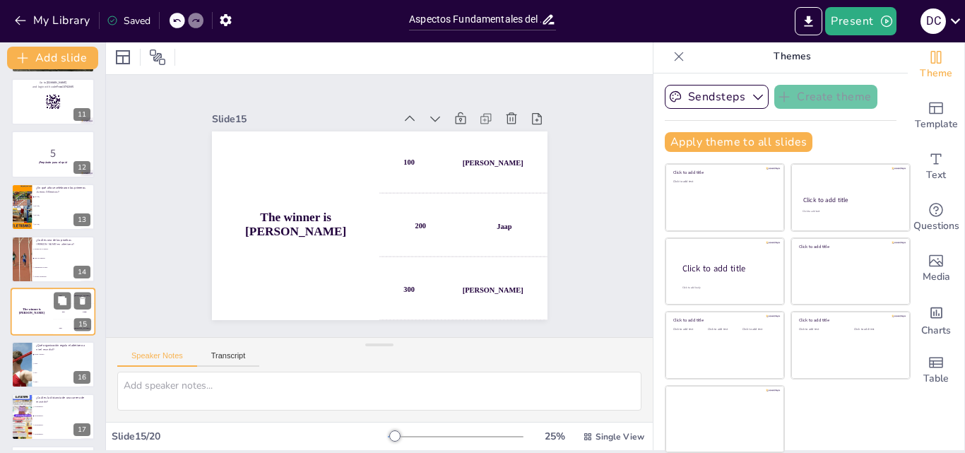
scroll to position [580, 0]
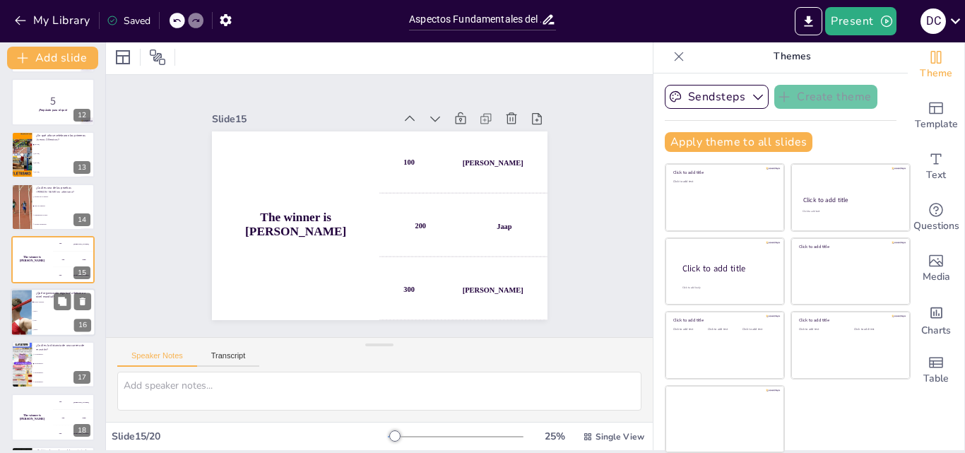
click at [46, 319] on span "IOC." at bounding box center [64, 320] width 61 height 2
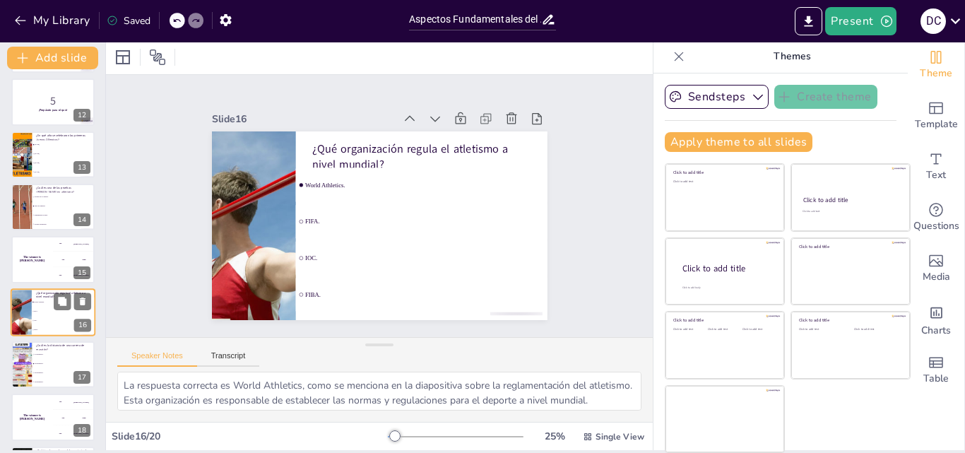
scroll to position [632, 0]
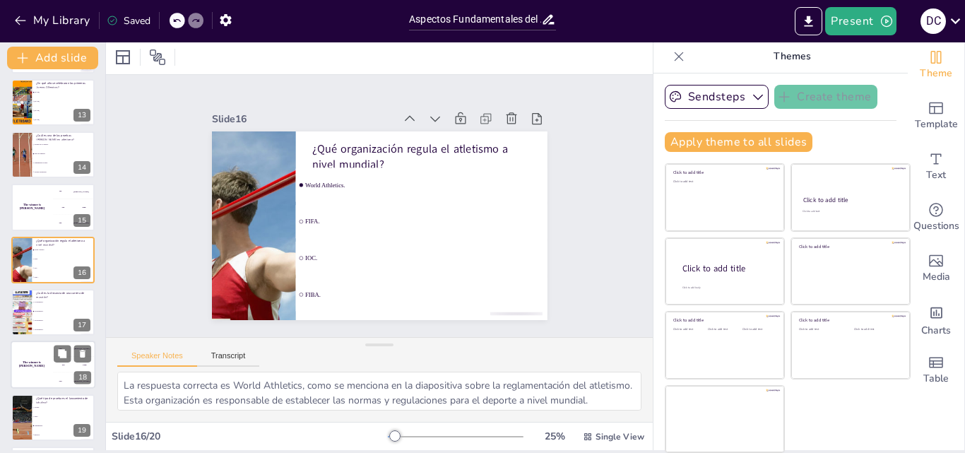
click at [41, 365] on h4 "The winner is [PERSON_NAME]" at bounding box center [32, 364] width 42 height 7
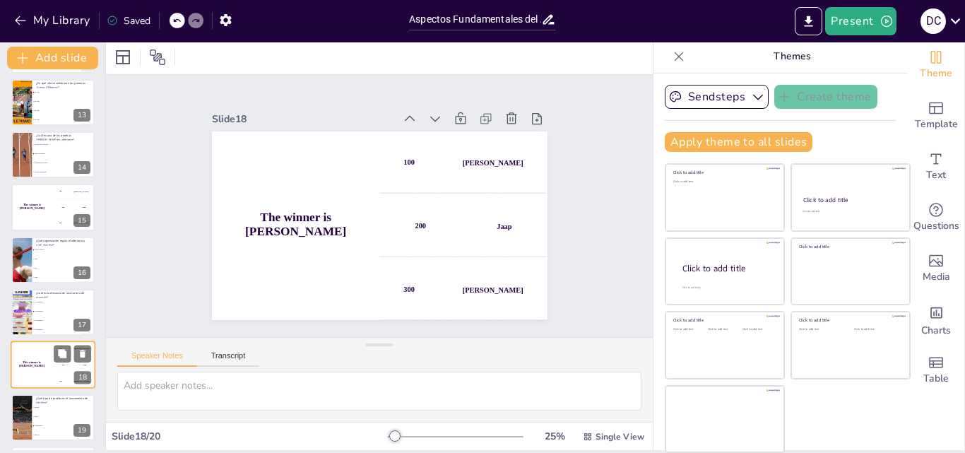
scroll to position [688, 0]
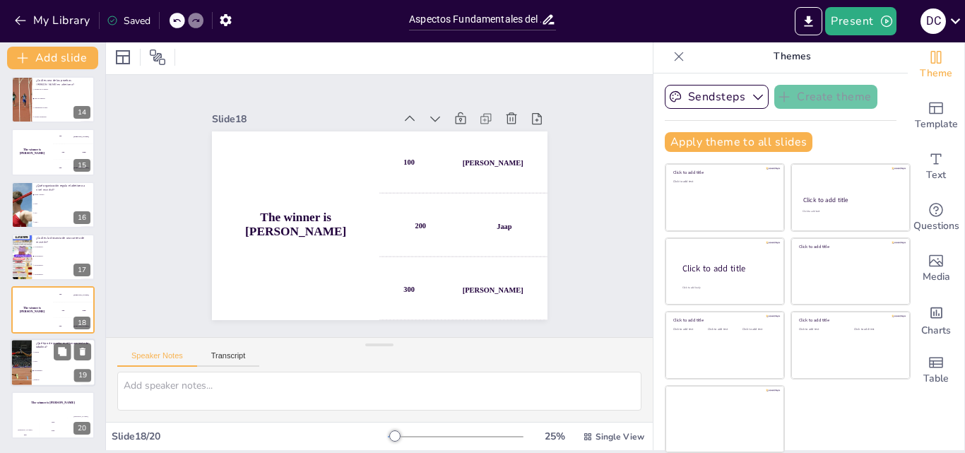
click at [42, 363] on li "Salto." at bounding box center [64, 361] width 64 height 9
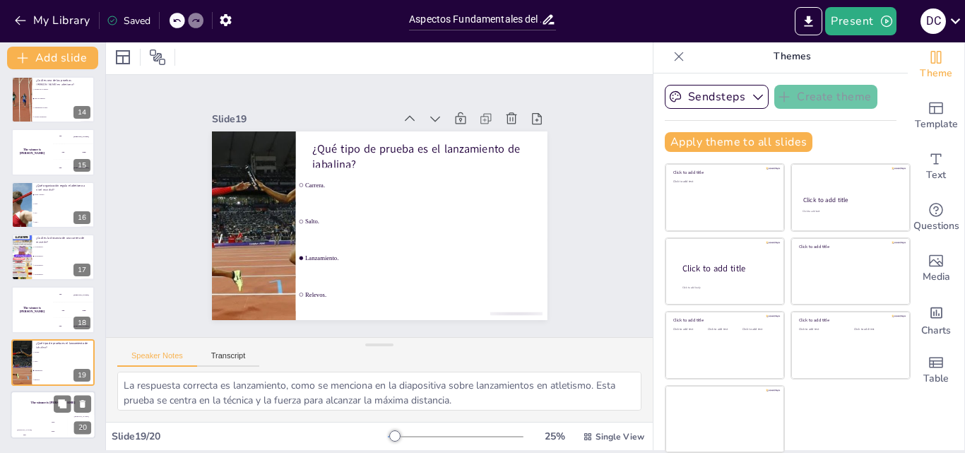
click at [34, 406] on div "The winner is [PERSON_NAME]" at bounding box center [53, 403] width 85 height 24
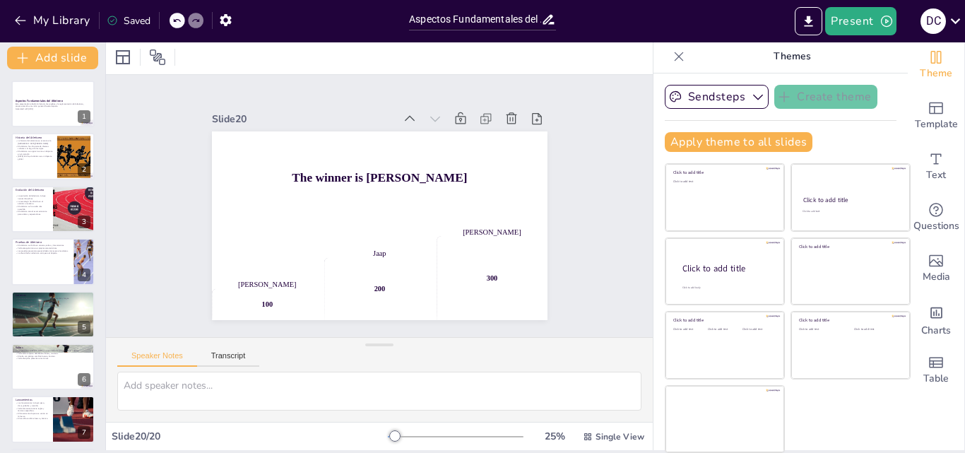
scroll to position [0, 0]
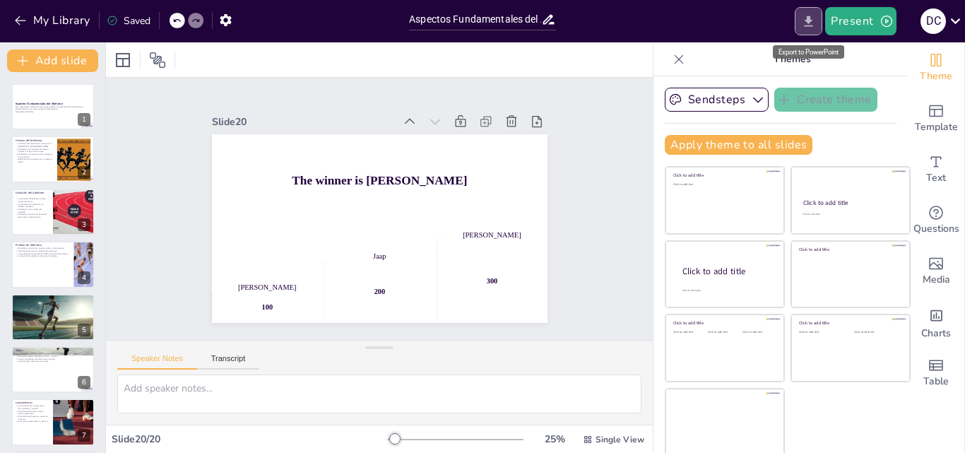
click at [802, 24] on button "Export to PowerPoint" at bounding box center [809, 21] width 28 height 28
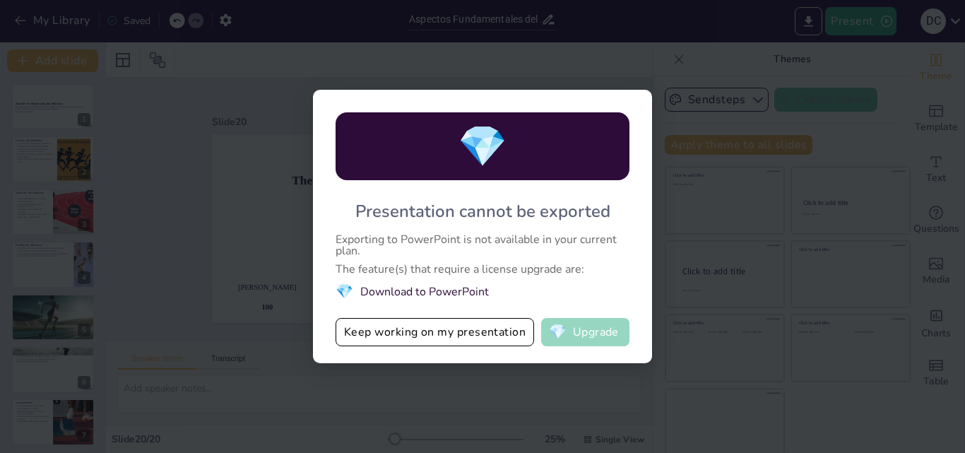
click at [582, 331] on button "💎 Upgrade" at bounding box center [585, 332] width 88 height 28
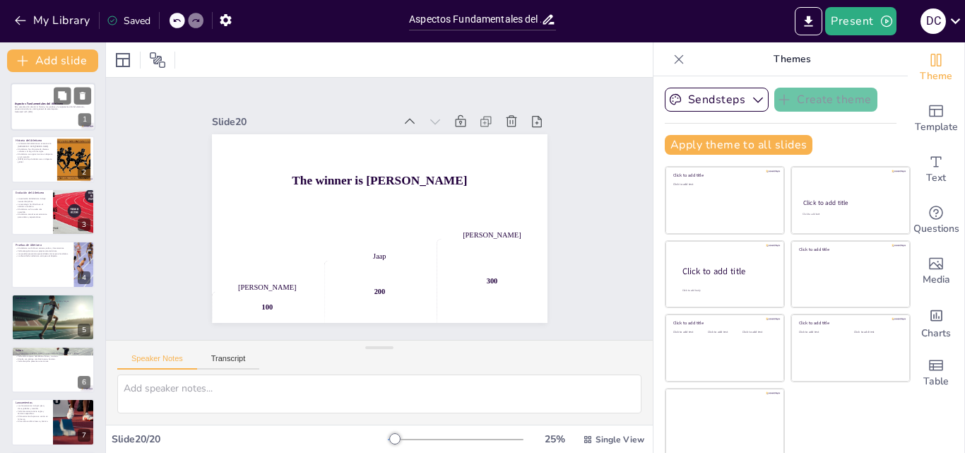
click at [57, 108] on p "Esta presentación aborda la historia, las pruebas y la reglamentación del atlet…" at bounding box center [53, 107] width 76 height 5
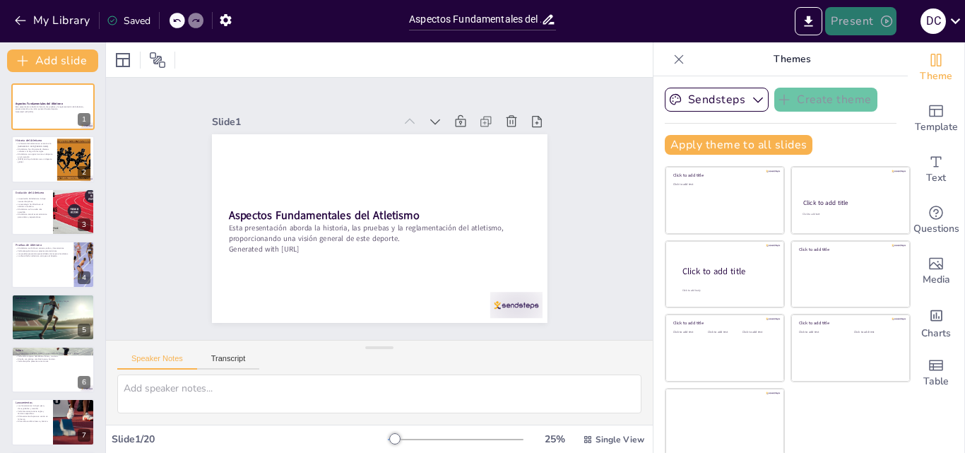
click at [835, 20] on button "Present" at bounding box center [860, 21] width 71 height 28
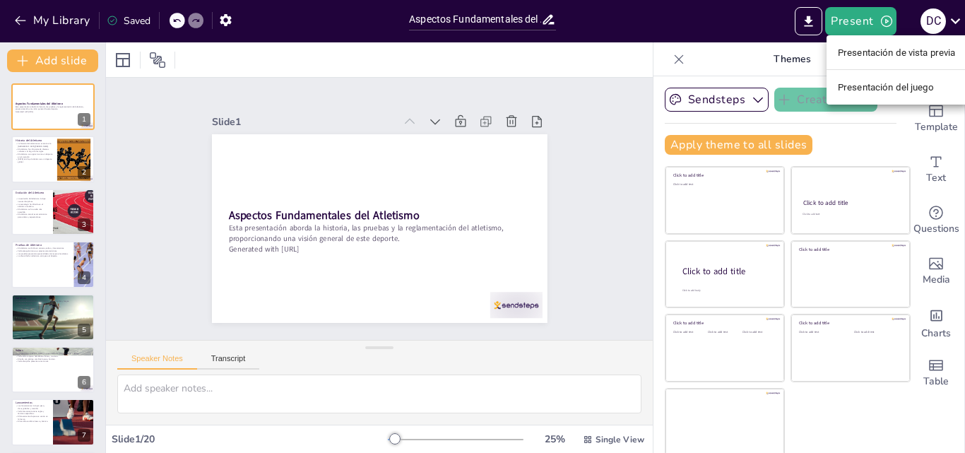
click at [816, 19] on div at bounding box center [482, 226] width 965 height 453
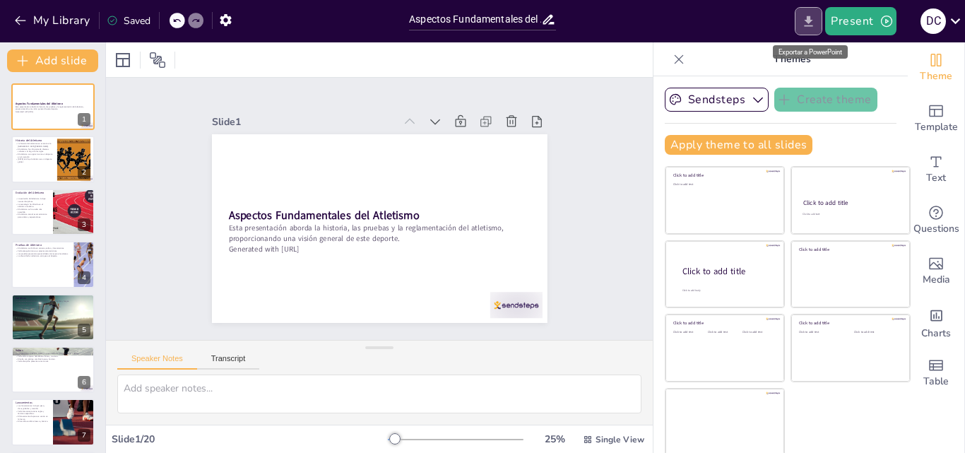
click at [806, 22] on icon "Export to PowerPoint" at bounding box center [808, 21] width 15 height 15
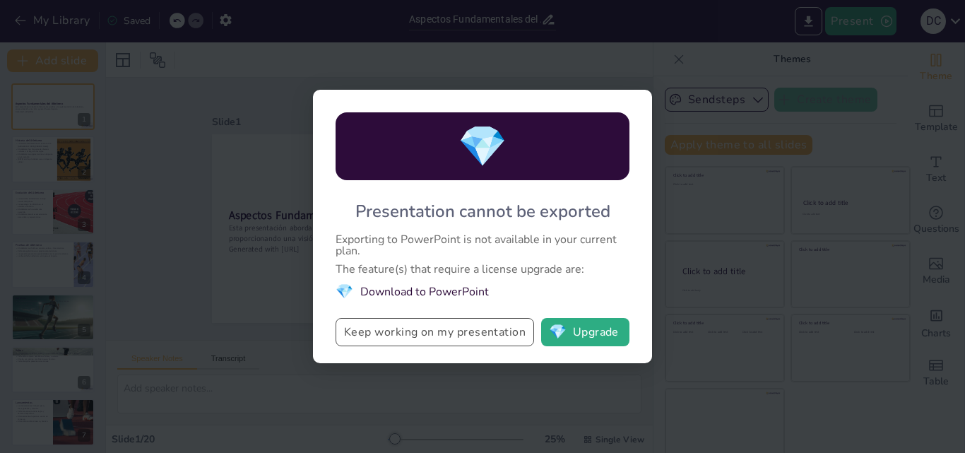
click at [502, 336] on button "Keep working on my presentation" at bounding box center [435, 332] width 199 height 28
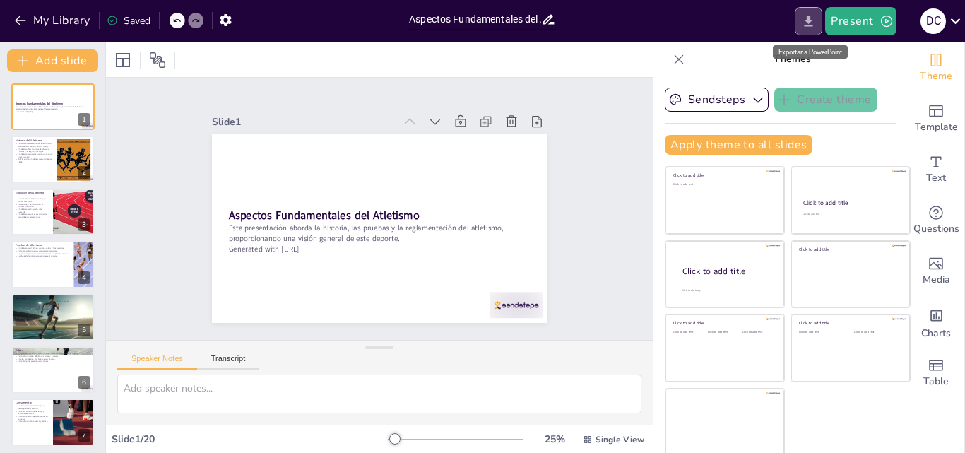
click at [807, 15] on icon "Export to PowerPoint" at bounding box center [808, 21] width 15 height 15
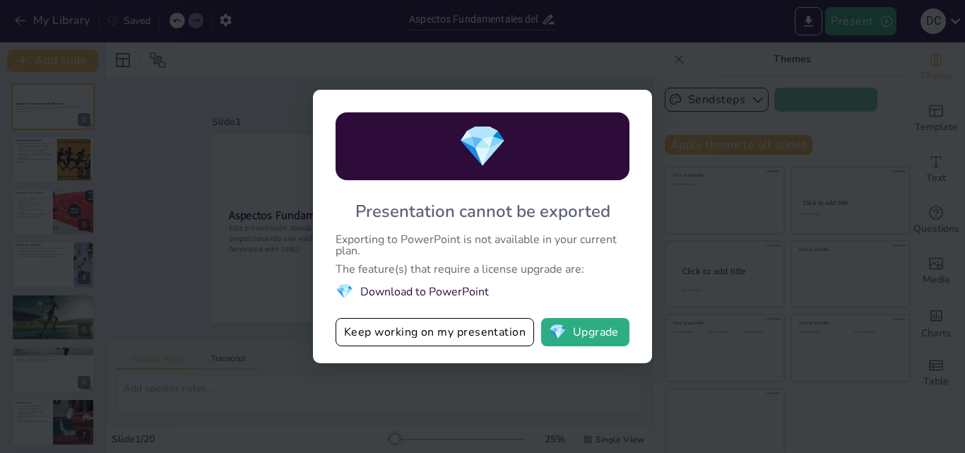
click at [654, 220] on div "💎 Presentation cannot be exported Exporting to PowerPoint is not available in y…" at bounding box center [482, 226] width 965 height 453
click at [680, 209] on div "💎 Presentation cannot be exported Exporting to PowerPoint is not available in y…" at bounding box center [482, 226] width 965 height 453
click at [703, 163] on div "💎 Presentation cannot be exported Exporting to PowerPoint is not available in y…" at bounding box center [482, 226] width 965 height 453
